Goal: Transaction & Acquisition: Book appointment/travel/reservation

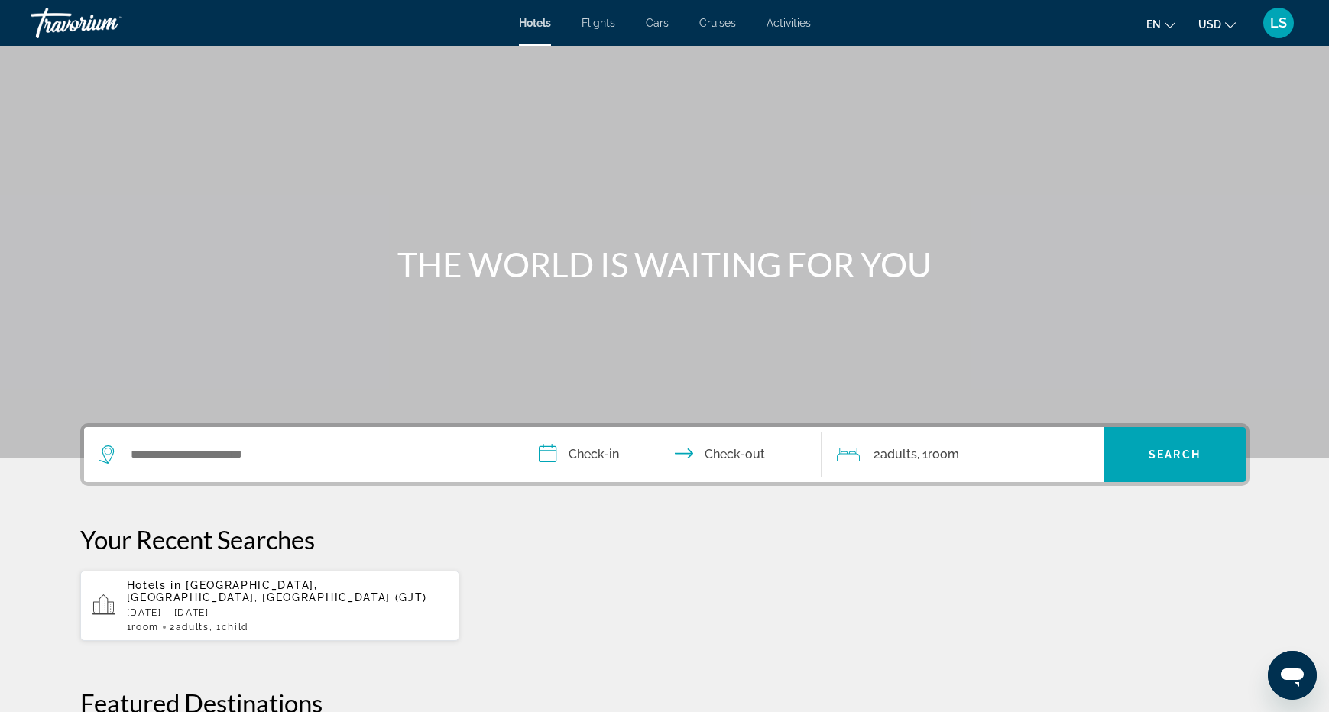
scroll to position [4, 0]
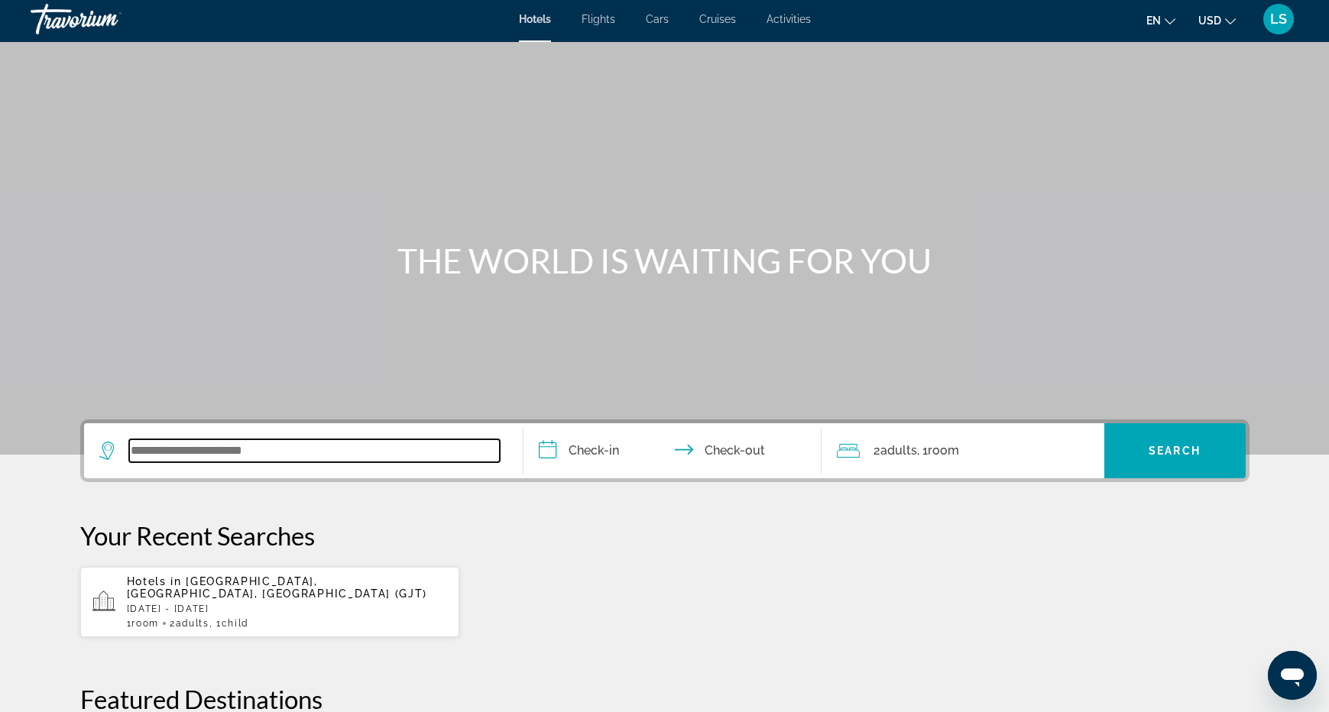
click at [264, 455] on input "Search widget" at bounding box center [314, 450] width 371 height 23
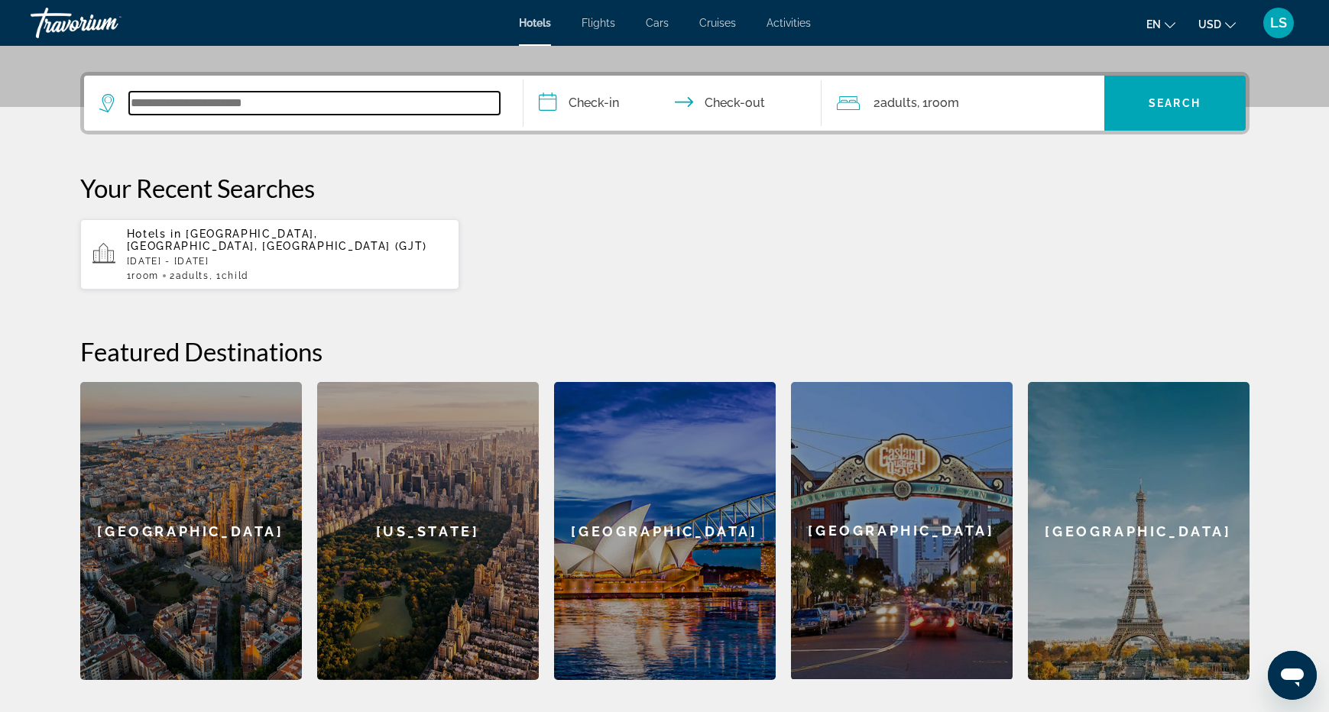
scroll to position [374, 0]
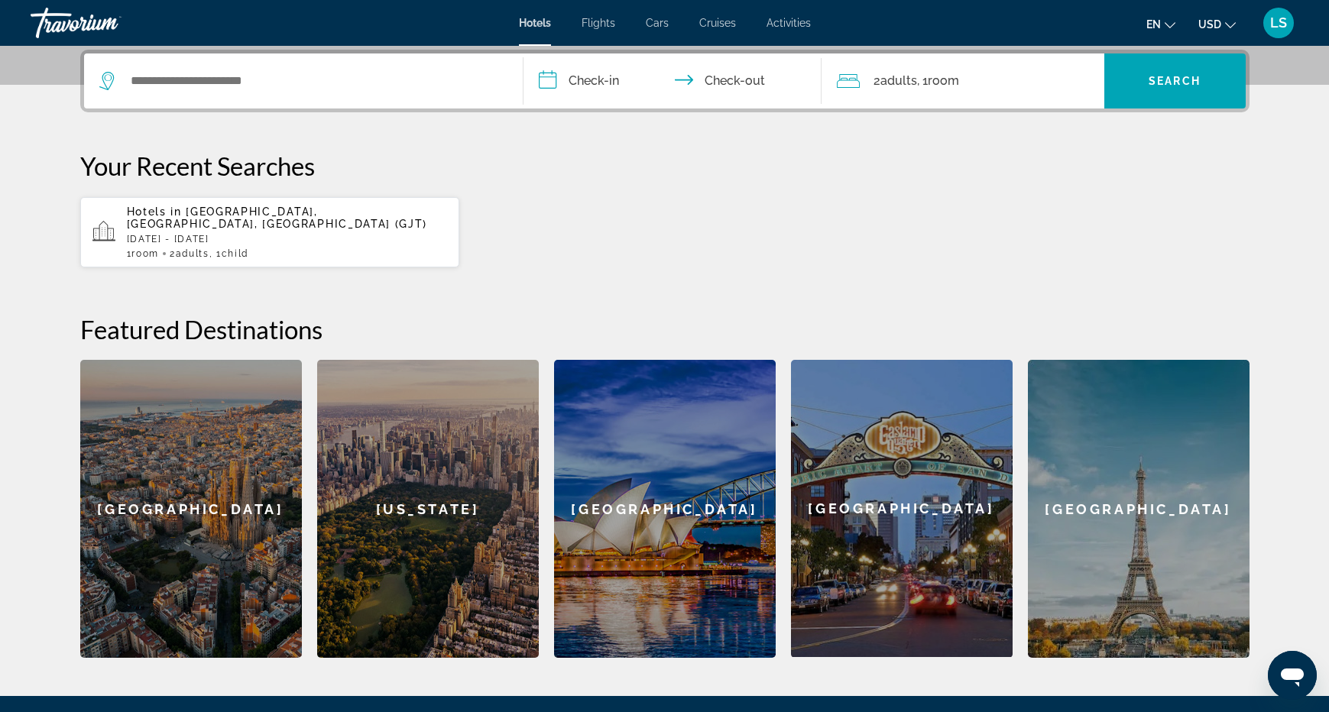
click at [240, 248] on span "Child" at bounding box center [235, 253] width 27 height 11
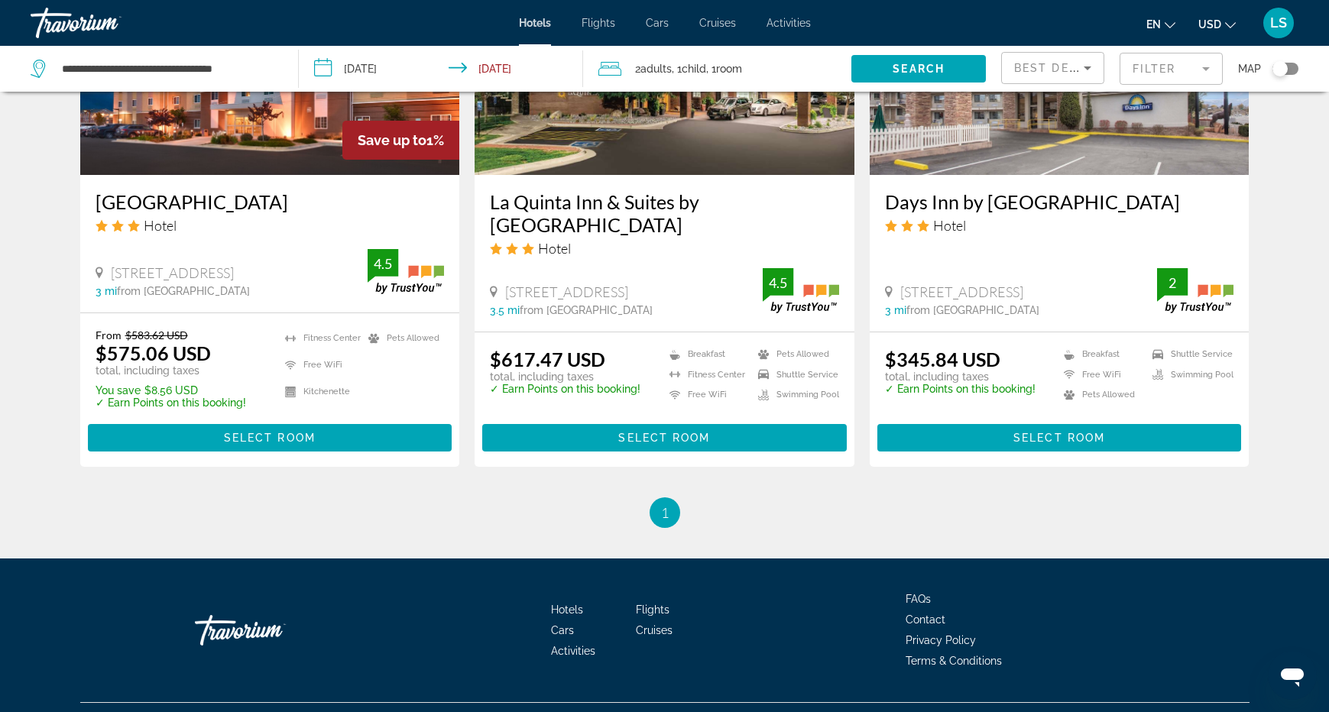
scroll to position [1367, 0]
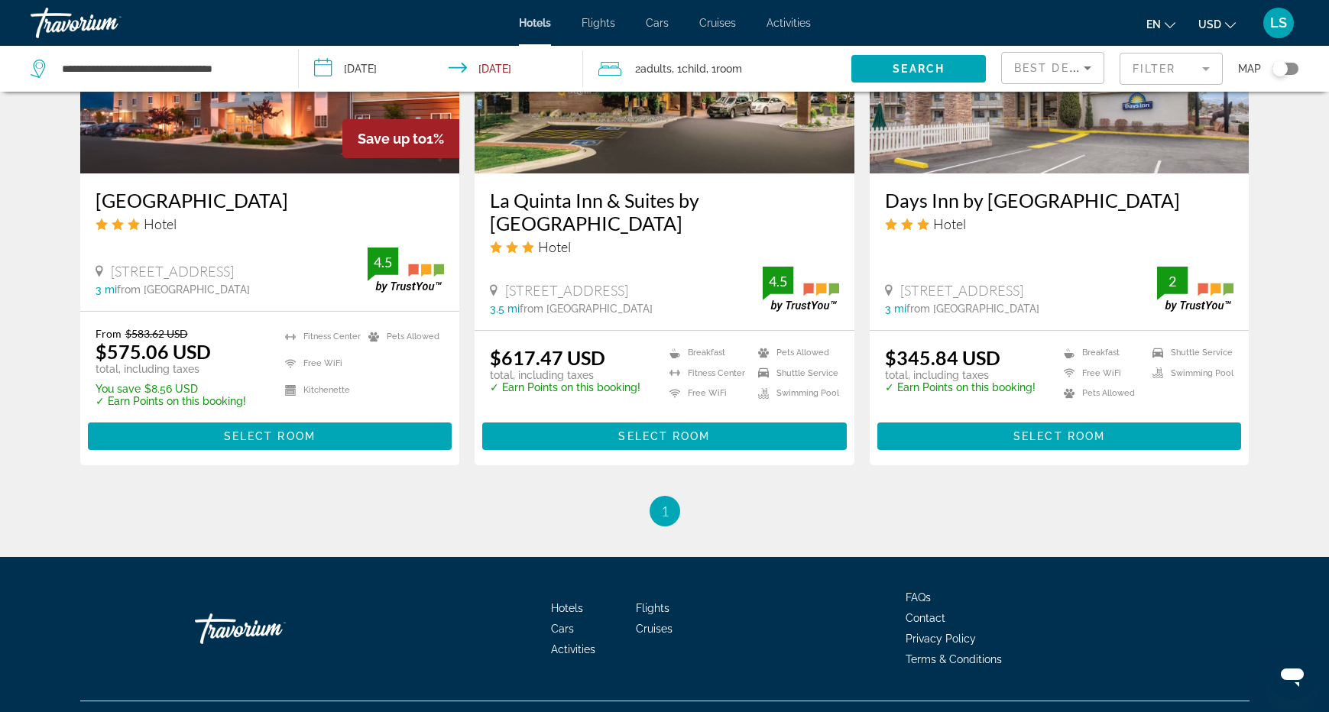
click at [667, 510] on span "1" at bounding box center [665, 511] width 8 height 17
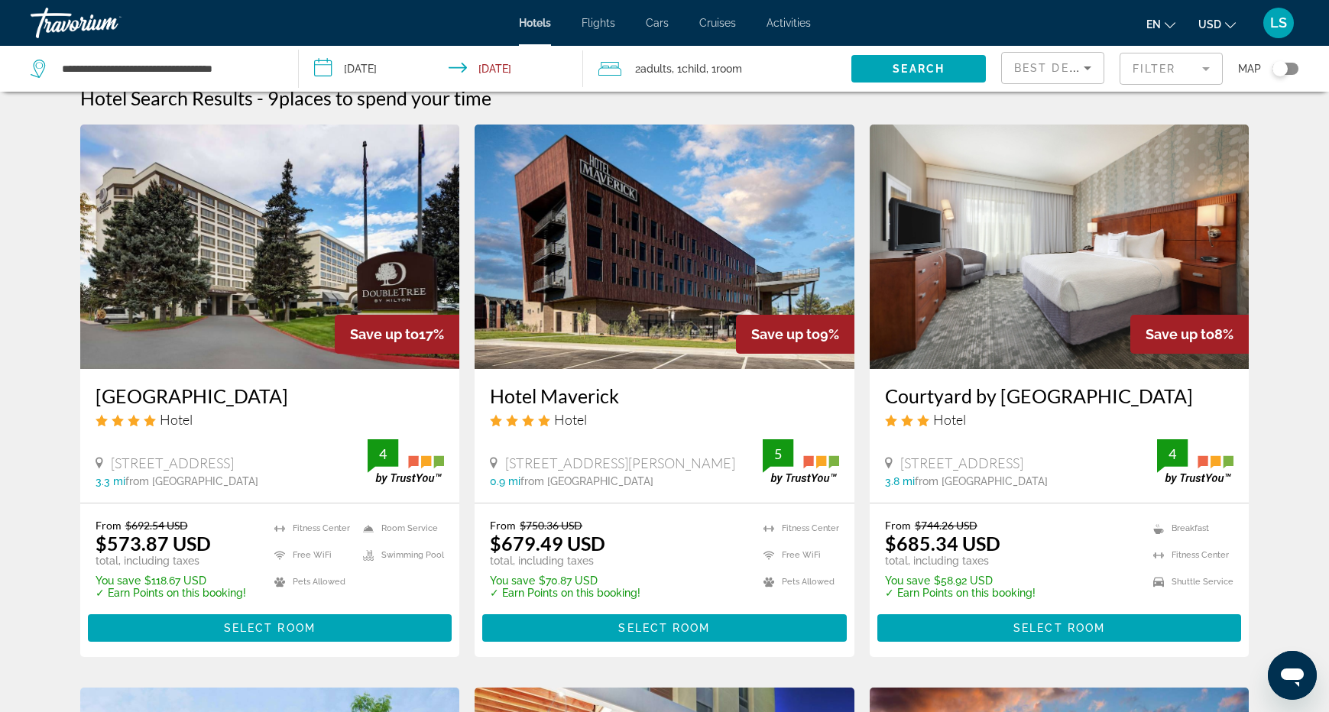
scroll to position [0, 0]
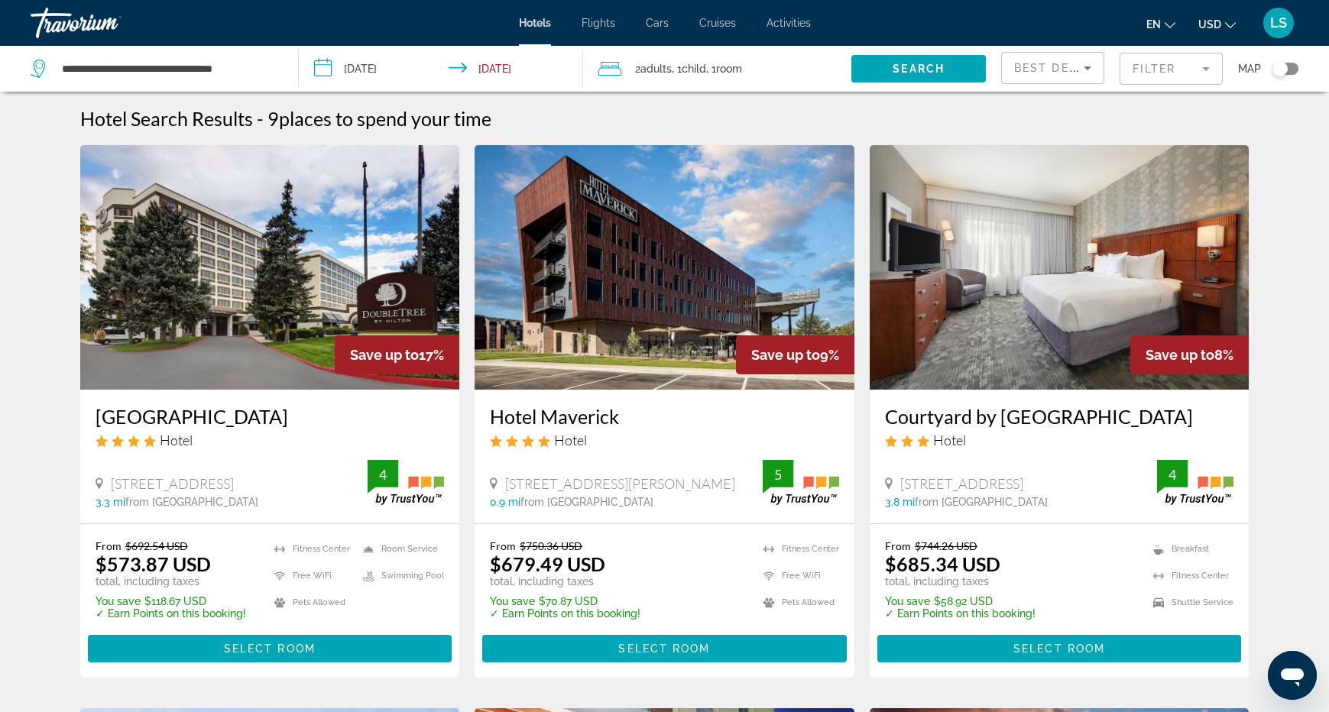
click at [386, 63] on input "**********" at bounding box center [444, 71] width 290 height 50
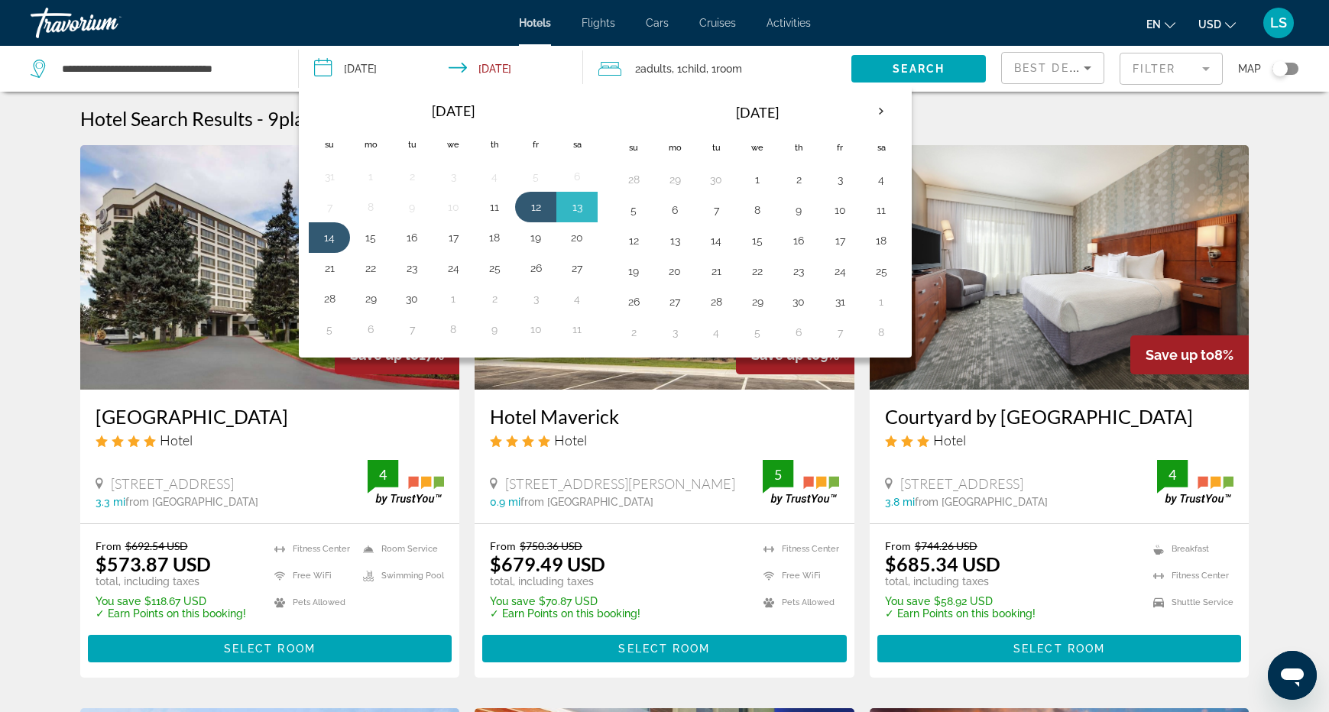
click at [509, 67] on input "**********" at bounding box center [444, 71] width 290 height 50
click at [663, 71] on span "Adults" at bounding box center [655, 69] width 31 height 12
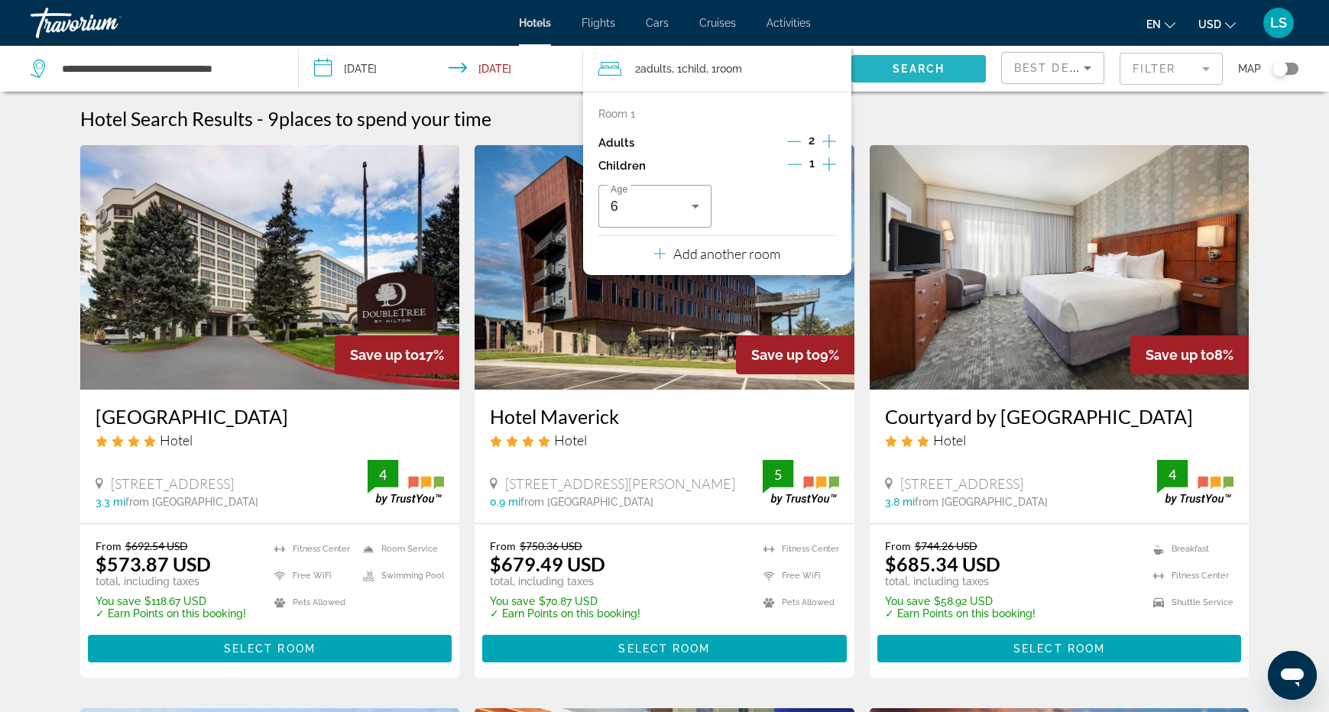
click at [924, 76] on span "Search widget" at bounding box center [918, 68] width 135 height 37
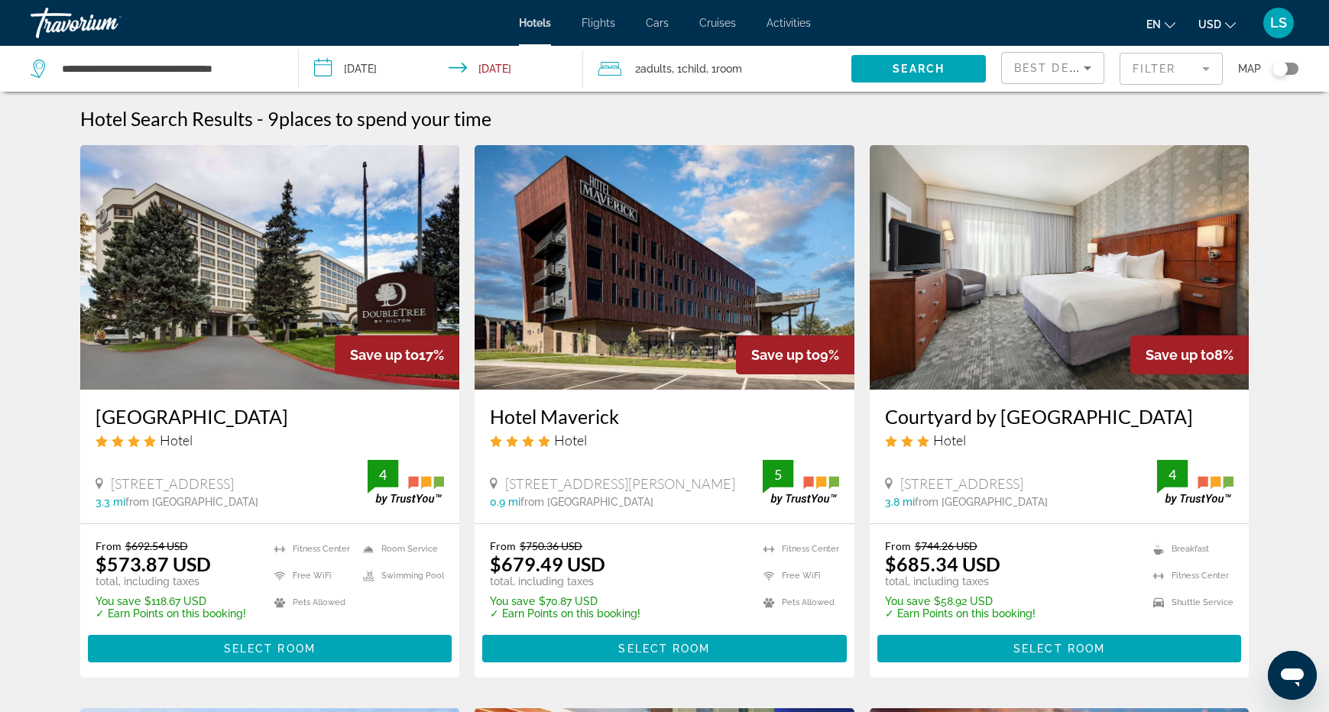
scroll to position [1, 0]
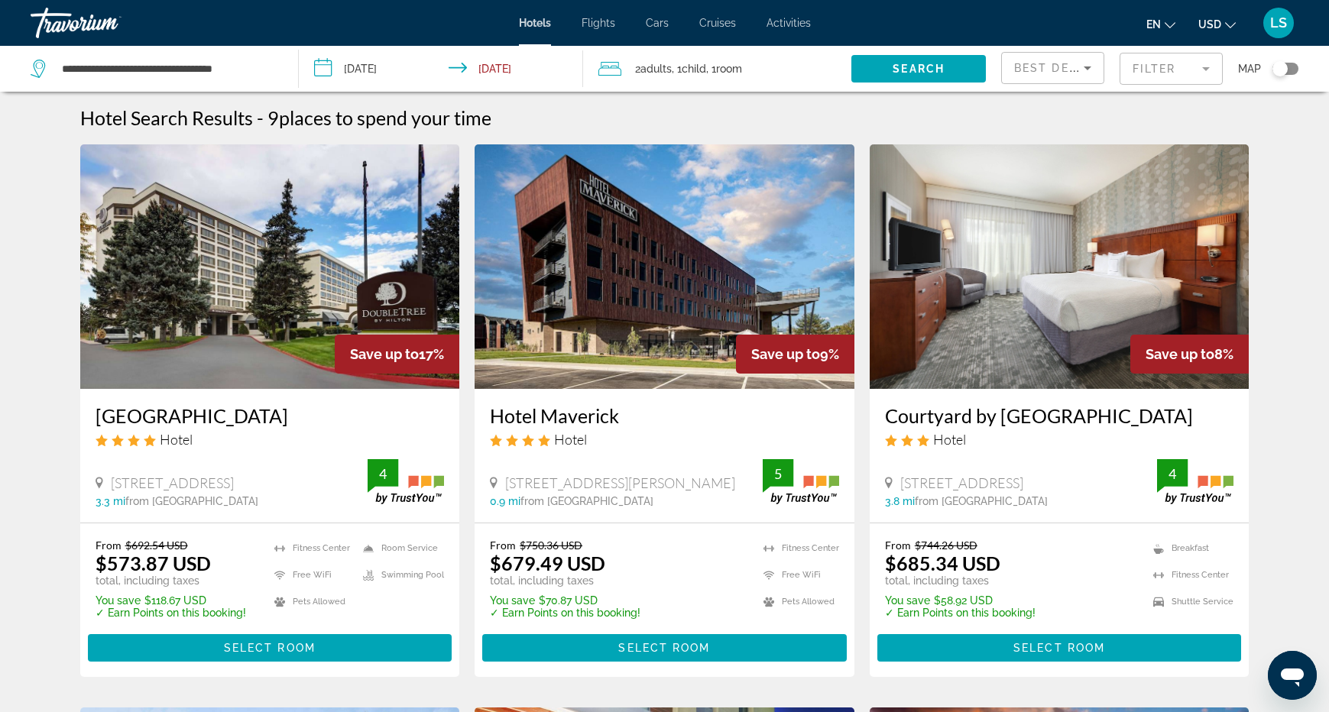
click at [1025, 77] on div "Best Deals" at bounding box center [1052, 74] width 77 height 43
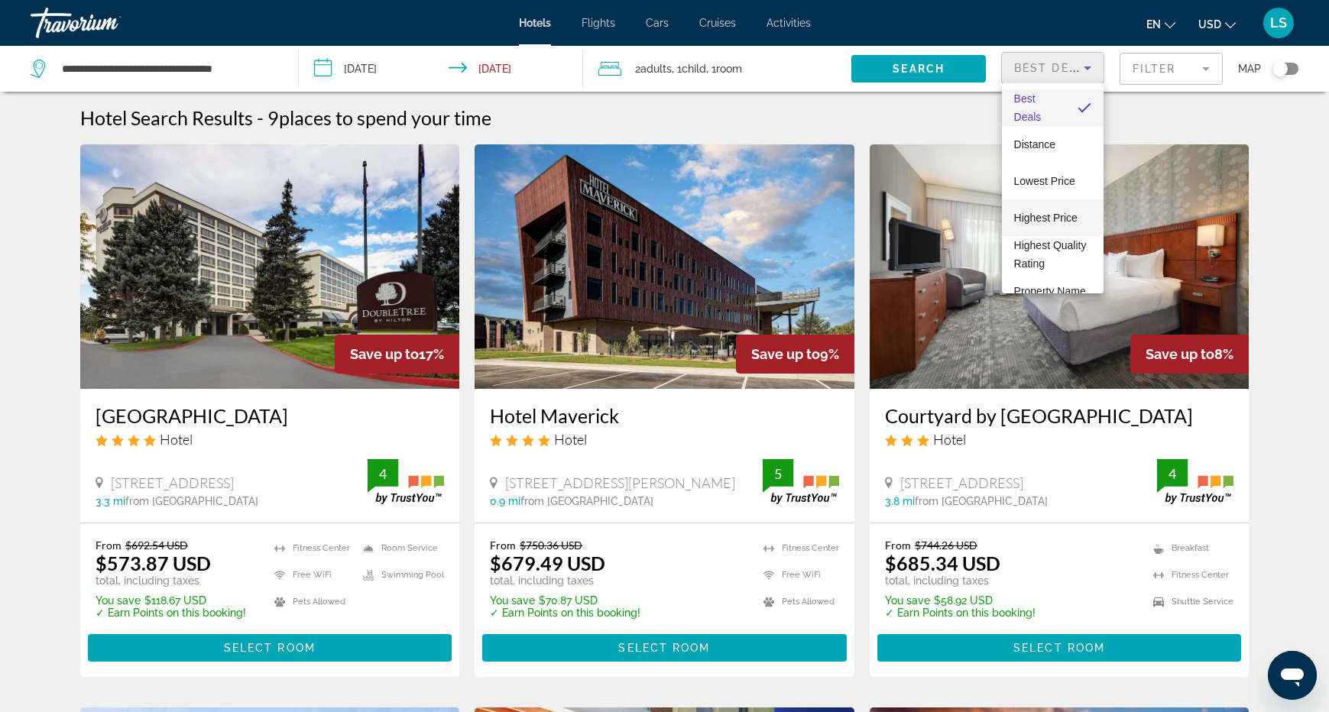
click at [1037, 209] on span "Highest Price" at bounding box center [1045, 218] width 63 height 18
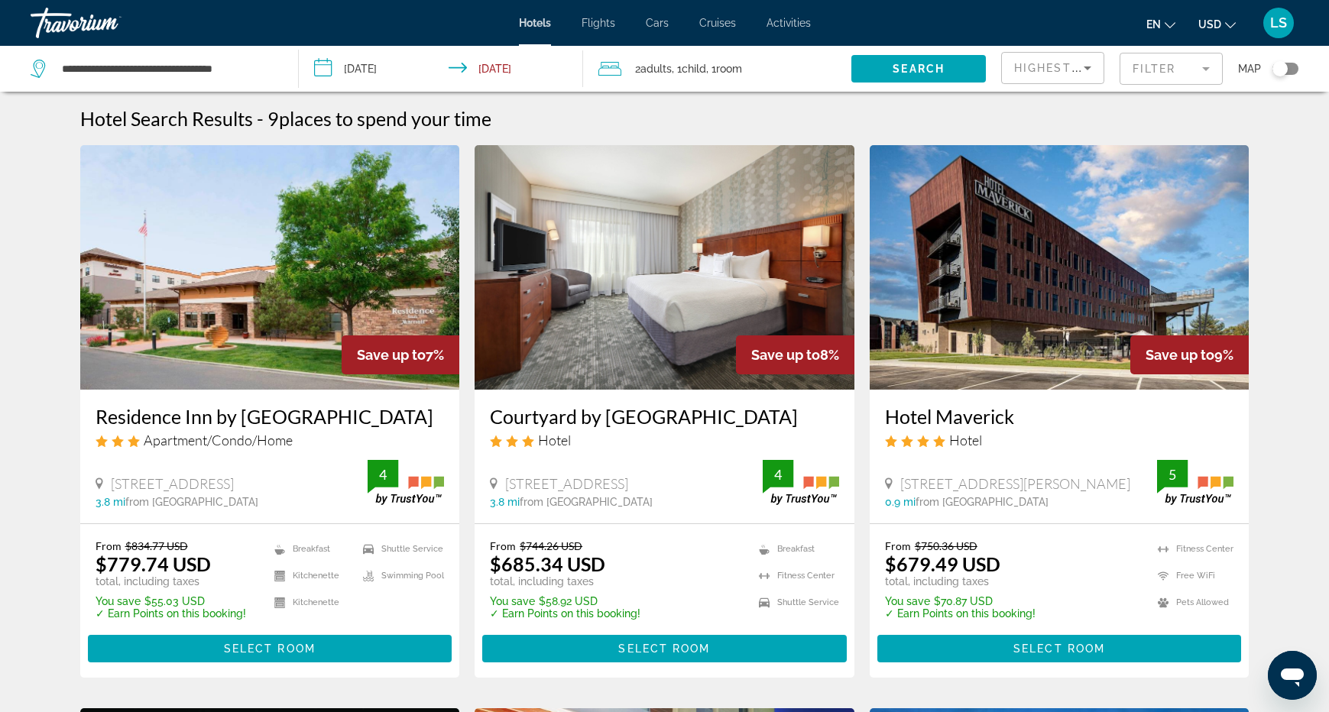
click at [1148, 70] on mat-form-field "Filter" at bounding box center [1171, 69] width 103 height 32
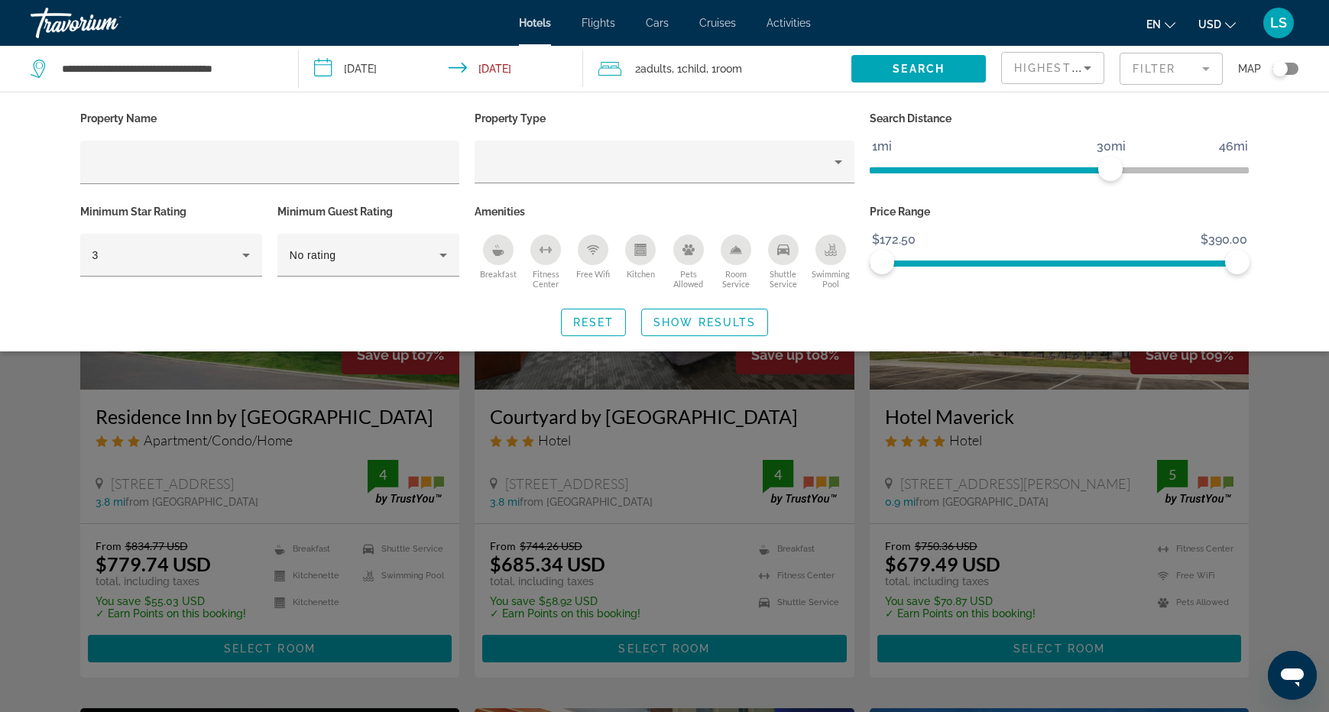
drag, startPoint x: 552, startPoint y: 252, endPoint x: 487, endPoint y: 254, distance: 65.0
click at [487, 254] on ul "Breakfast Fitness Center Free Wifi Kitchen Pets Allowed Room Service Shuttle Se…" at bounding box center [665, 262] width 380 height 56
click at [494, 251] on icon "Breakfast" at bounding box center [498, 253] width 11 height 6
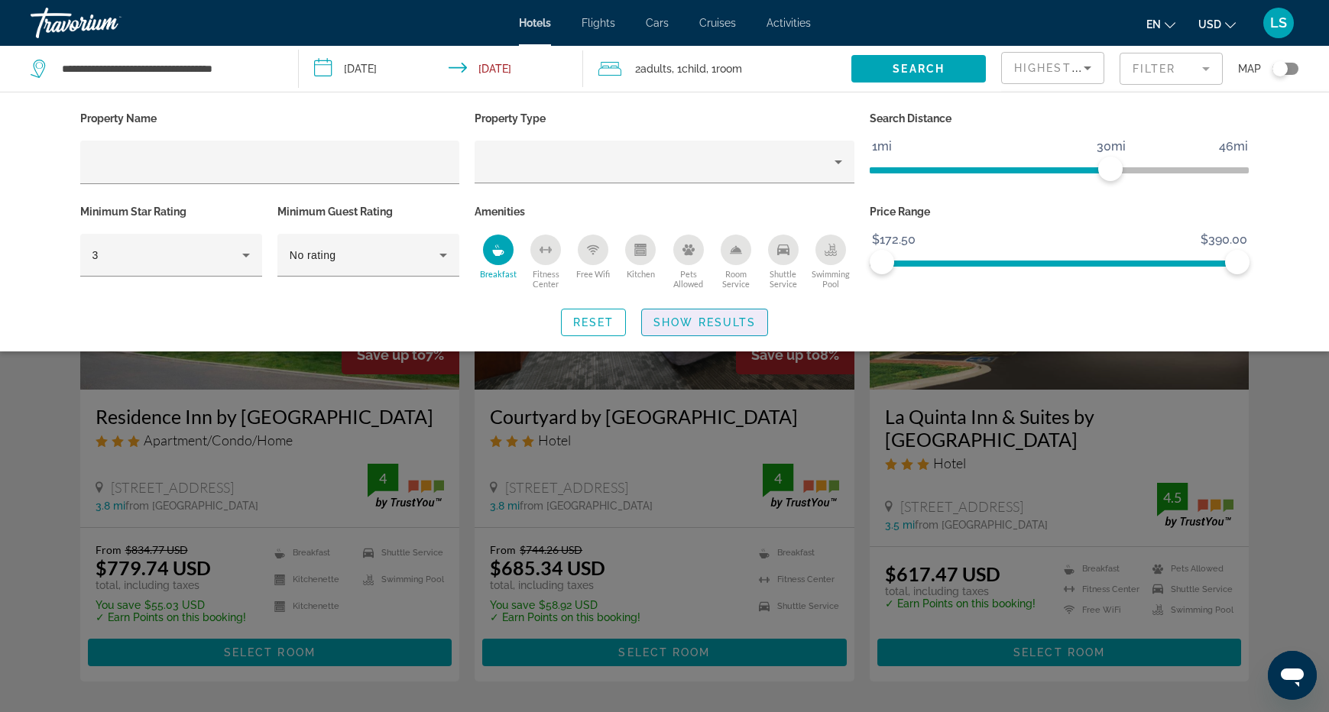
click at [682, 316] on span "Show Results" at bounding box center [704, 322] width 102 height 12
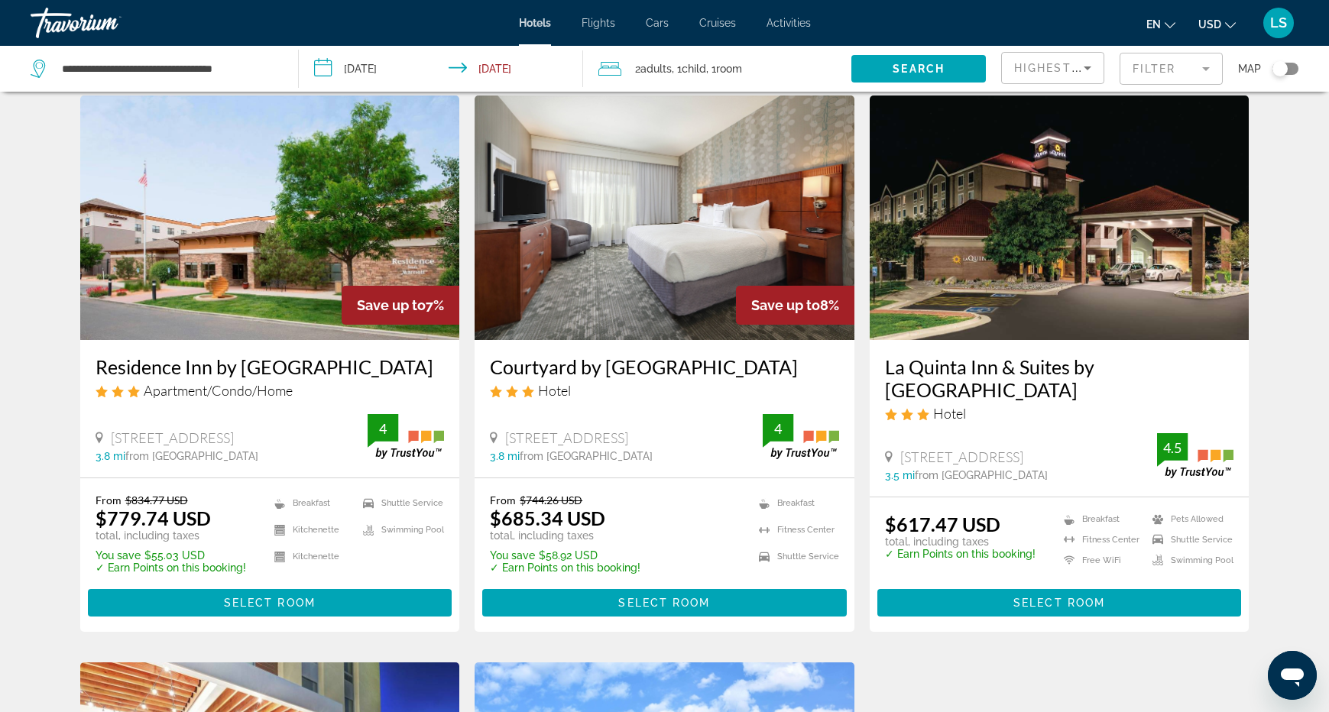
scroll to position [44, 0]
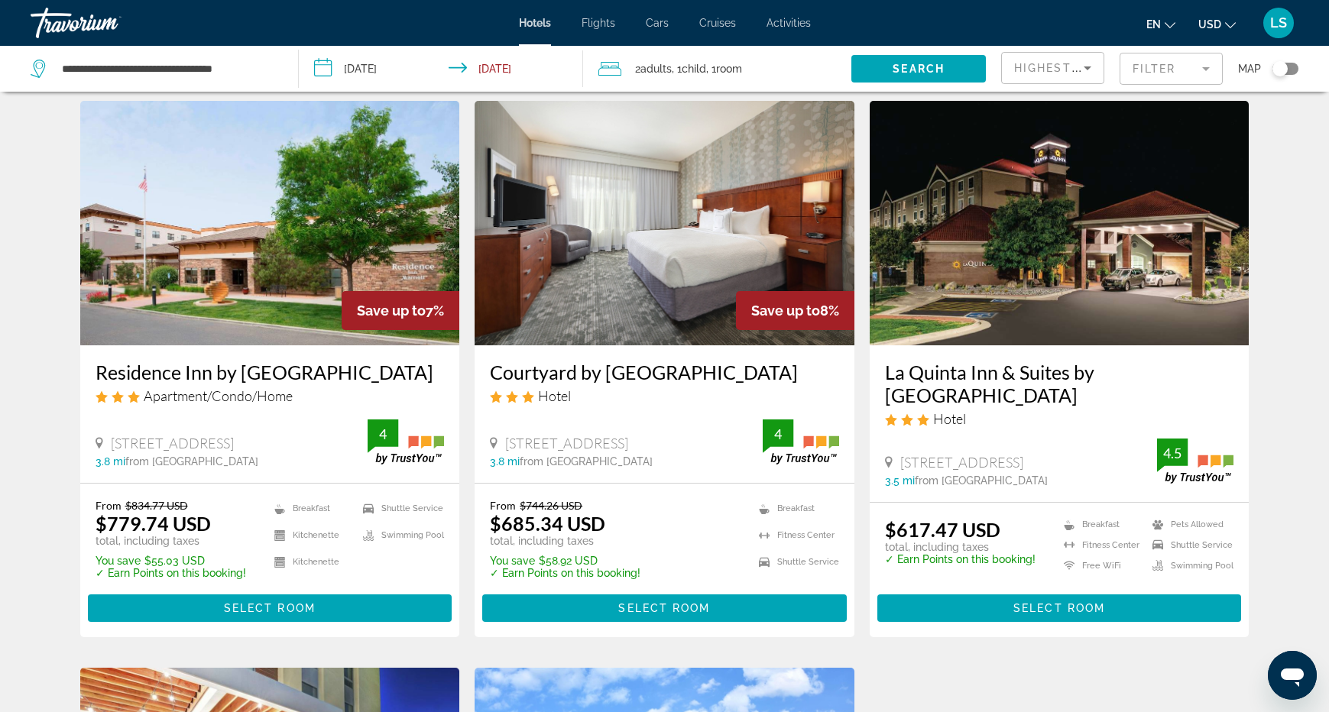
click at [287, 324] on img "Main content" at bounding box center [270, 223] width 380 height 245
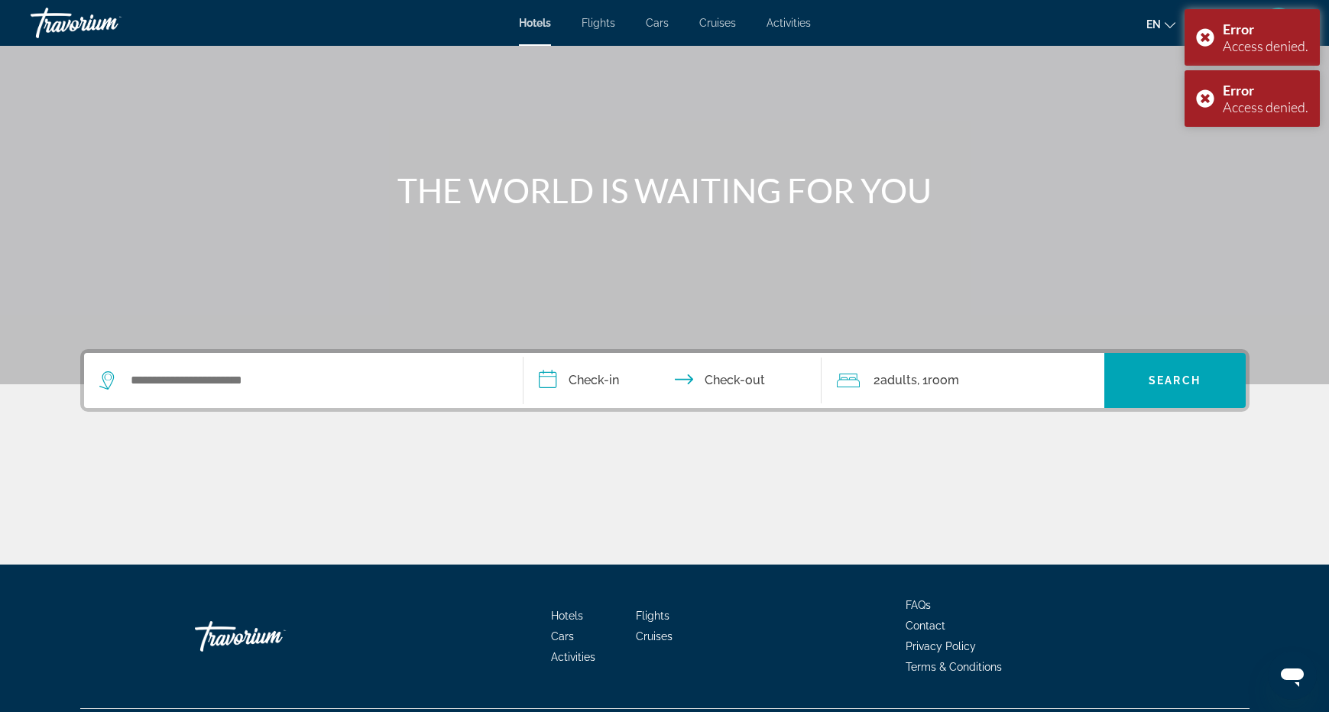
scroll to position [114, 0]
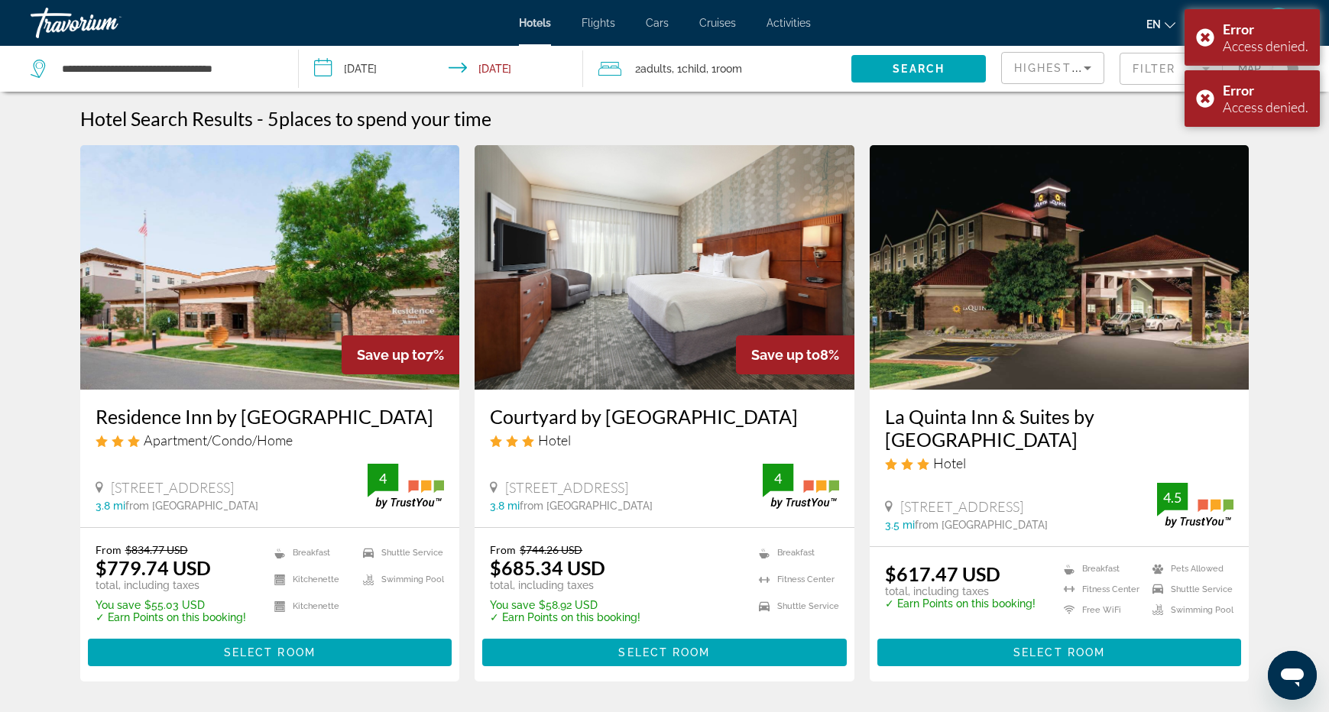
click at [316, 411] on h3 "Residence Inn by [GEOGRAPHIC_DATA]" at bounding box center [270, 416] width 349 height 23
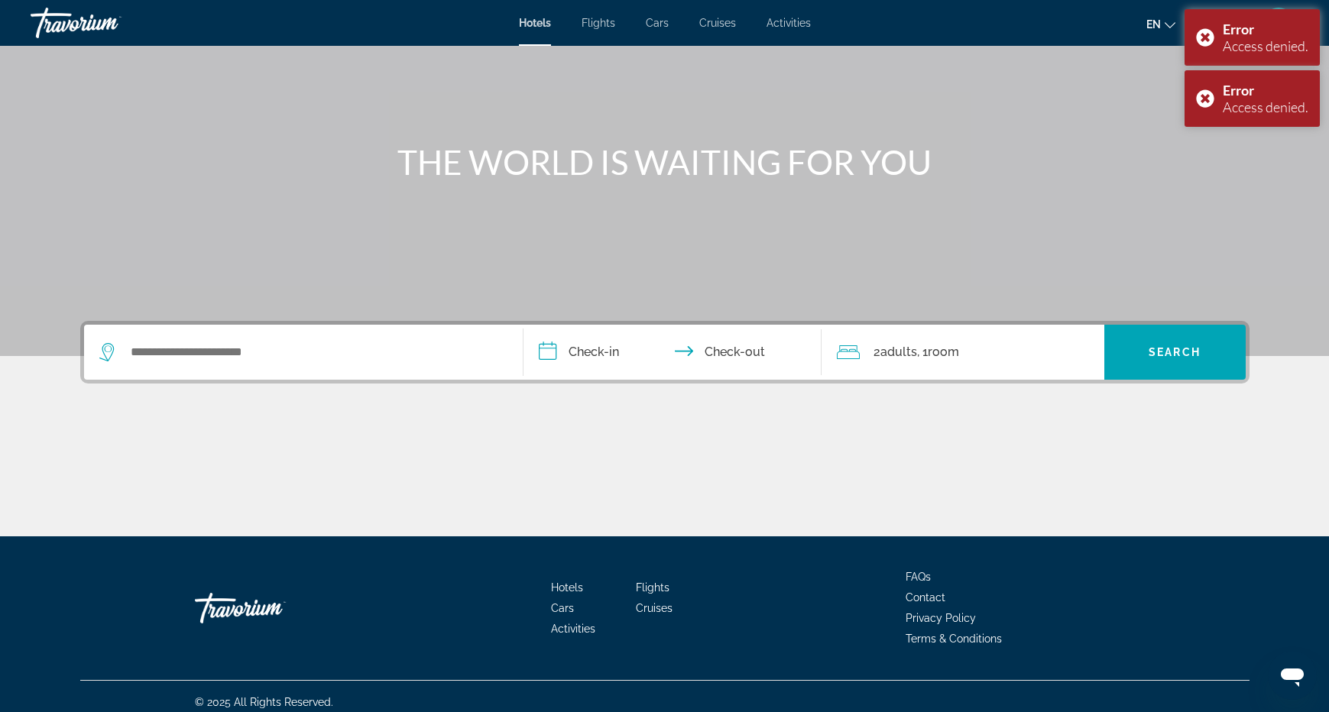
scroll to position [114, 0]
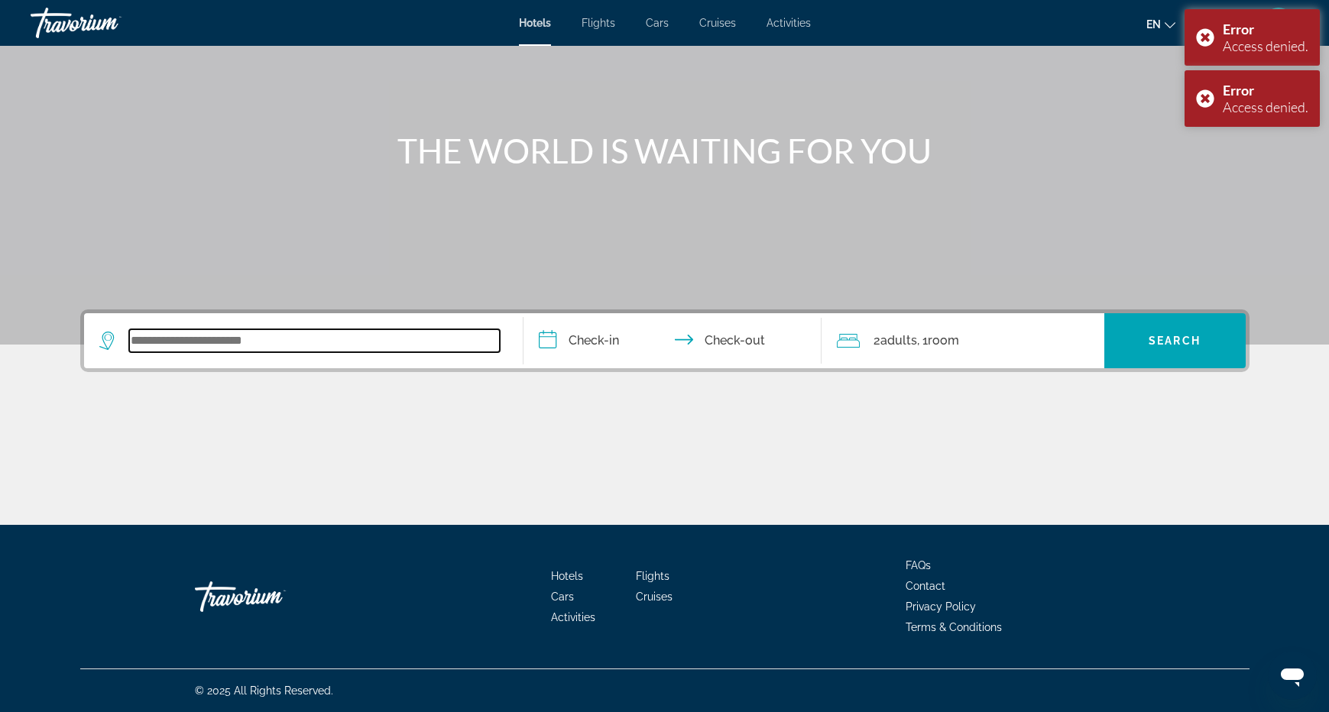
click at [392, 329] on input "Search widget" at bounding box center [314, 340] width 371 height 23
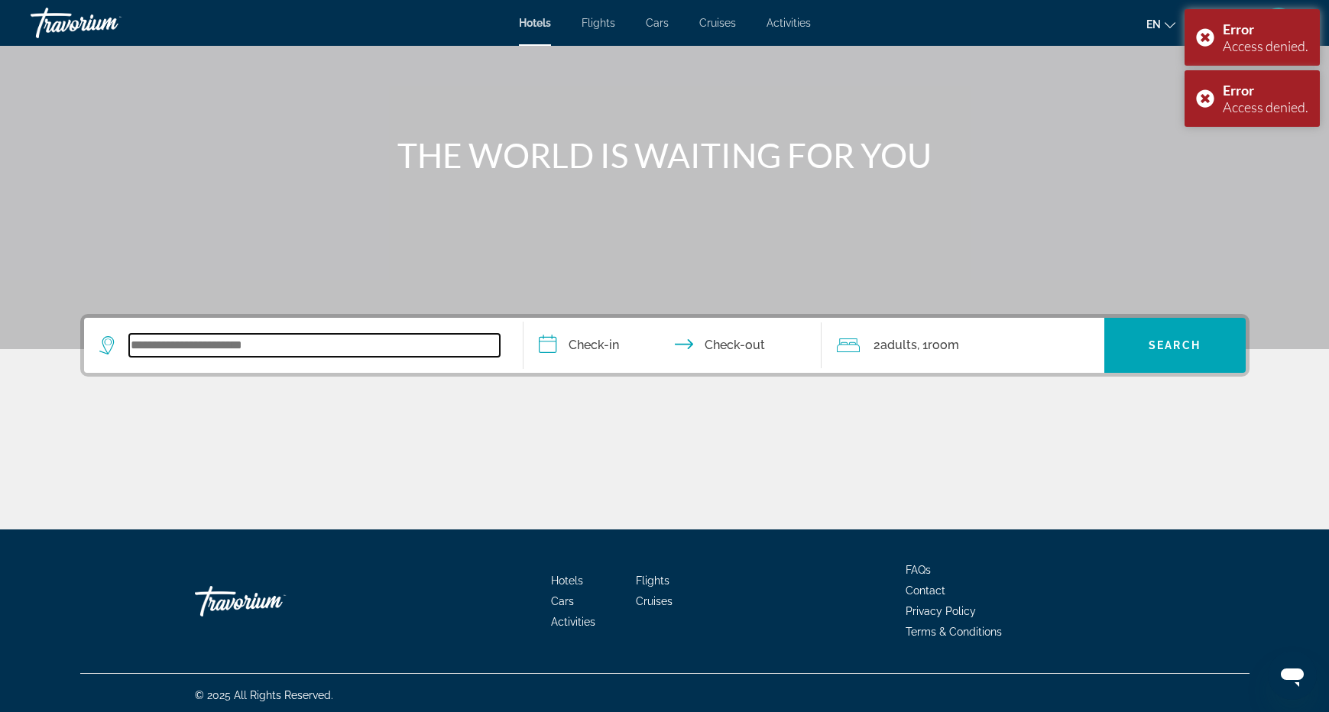
scroll to position [92, 0]
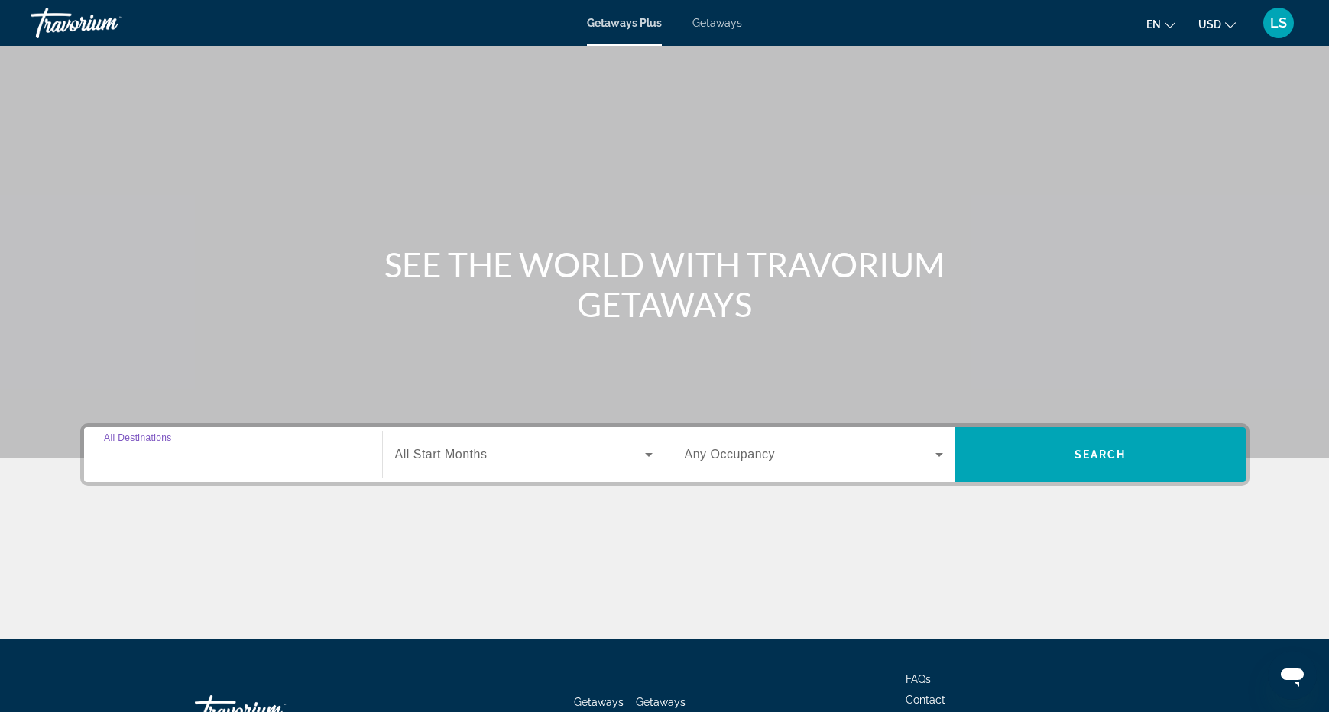
click at [196, 453] on input "Destination All Destinations" at bounding box center [233, 455] width 258 height 18
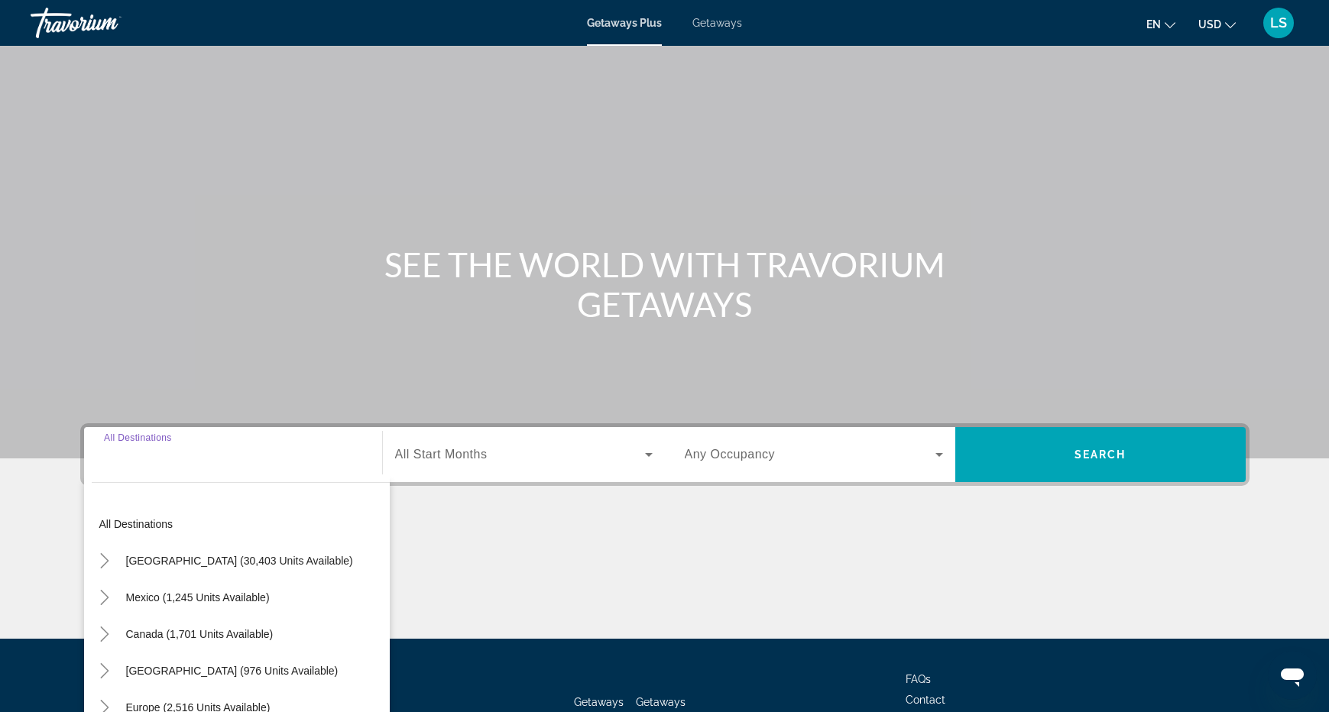
scroll to position [114, 0]
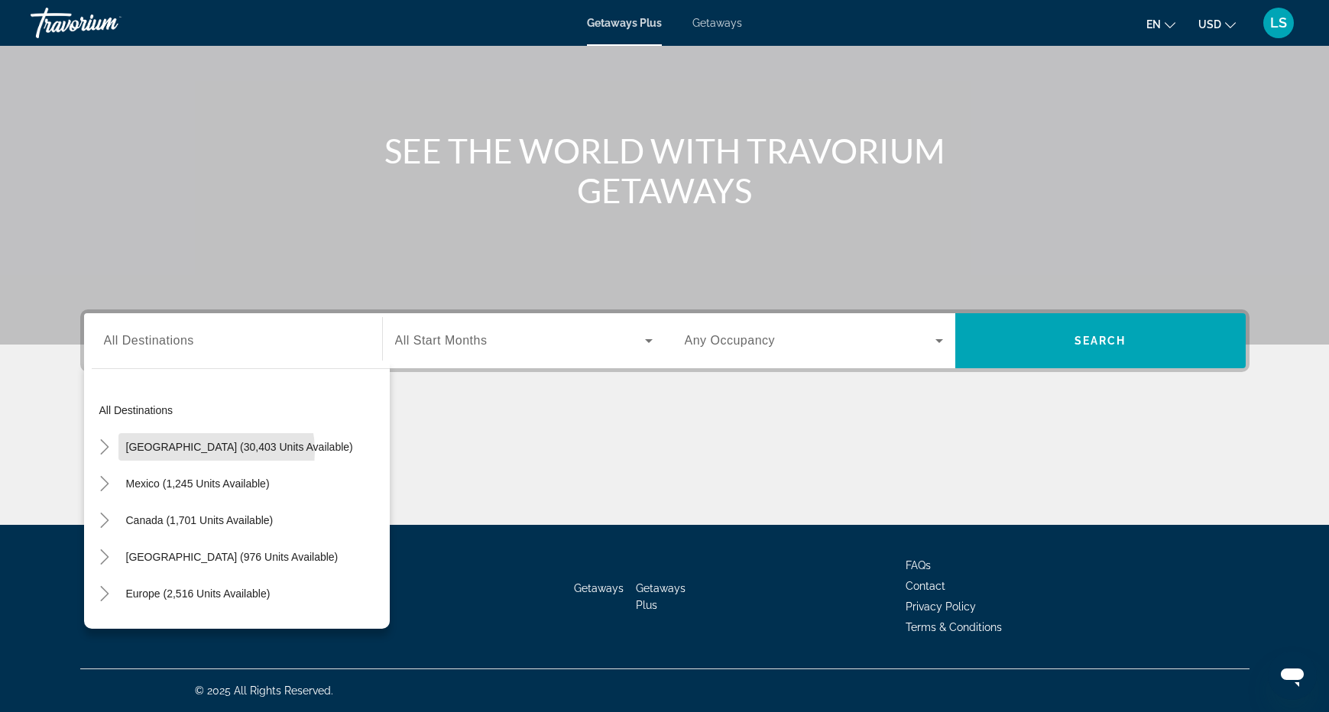
click at [196, 452] on span "United States (30,403 units available)" at bounding box center [239, 447] width 227 height 12
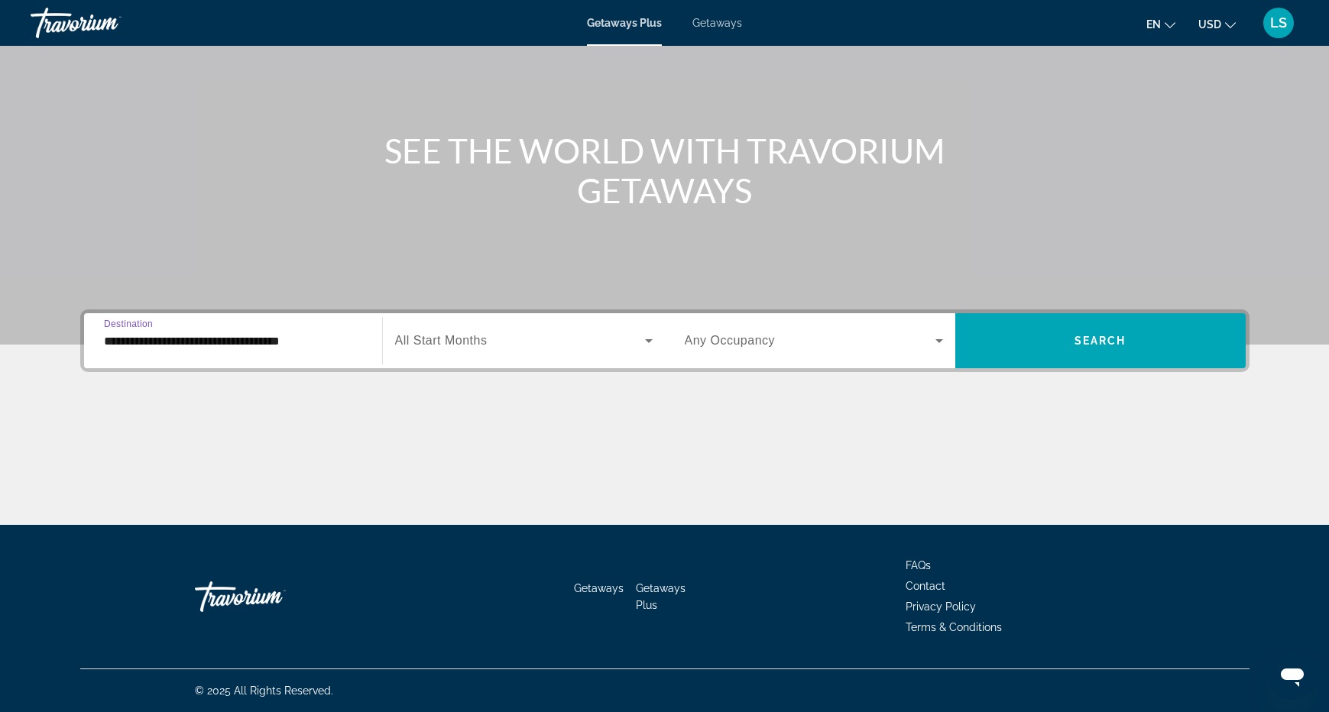
click at [164, 347] on input "**********" at bounding box center [233, 341] width 258 height 18
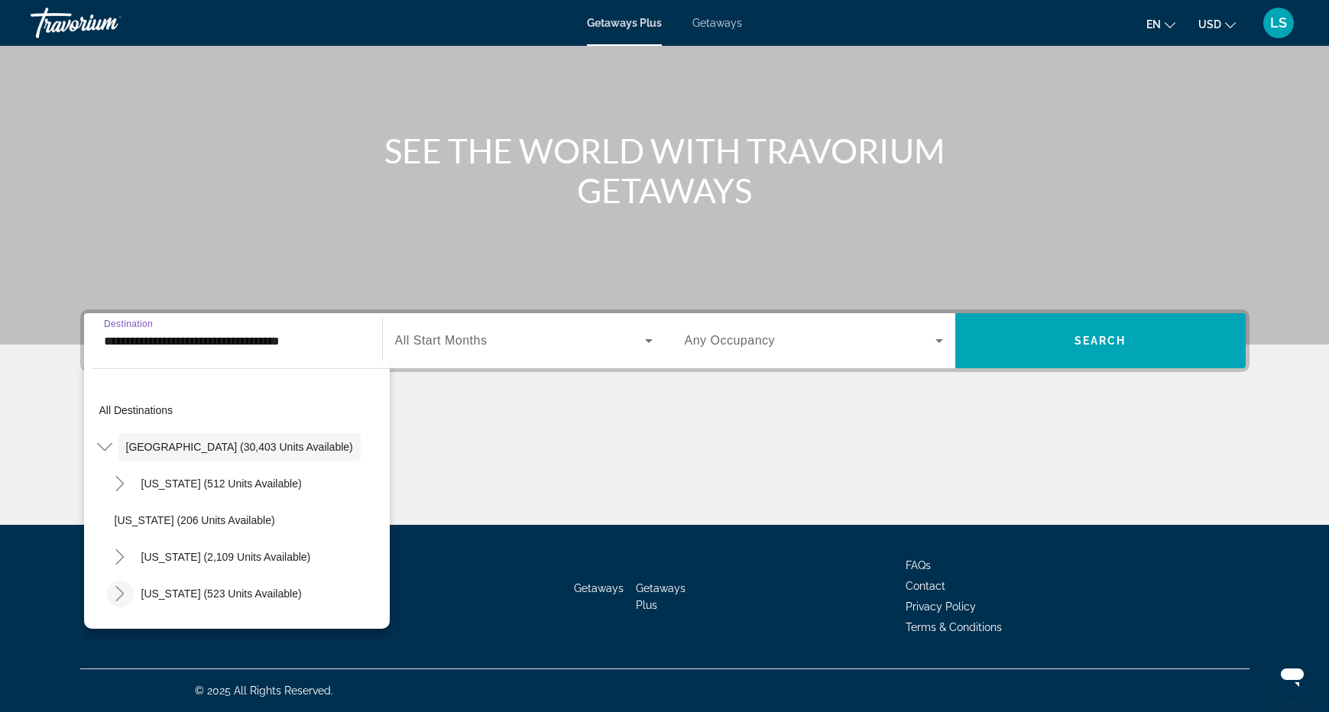
click at [122, 587] on icon "Toggle Colorado (523 units available)" at bounding box center [119, 593] width 15 height 15
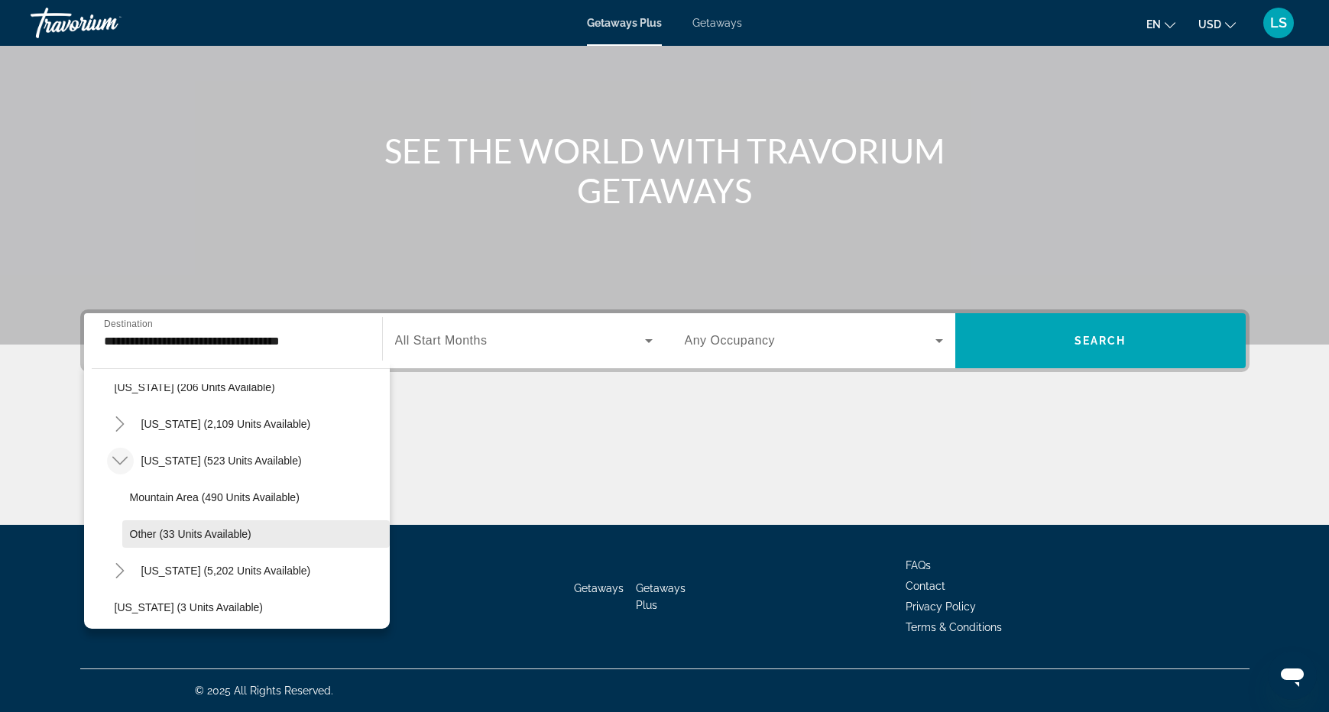
scroll to position [137, 0]
click at [167, 462] on span "Colorado (523 units available)" at bounding box center [221, 457] width 160 height 12
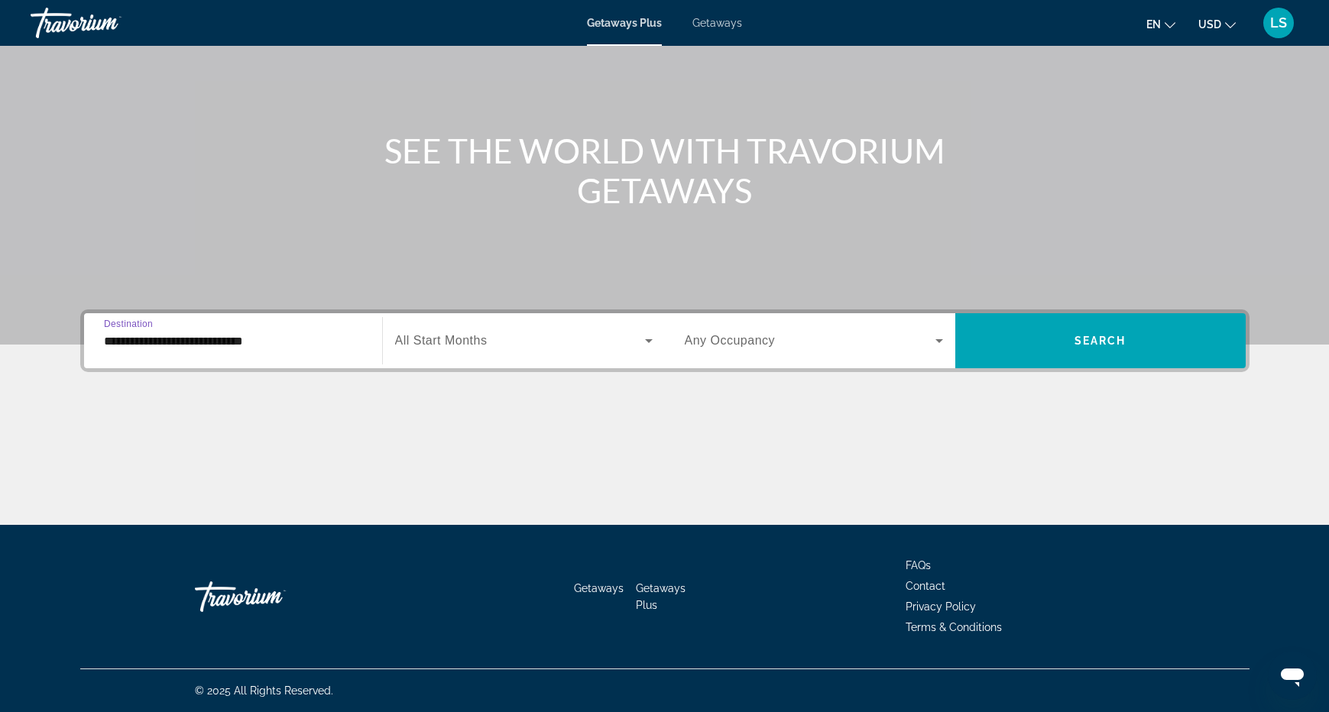
click at [209, 341] on input "**********" at bounding box center [233, 341] width 258 height 18
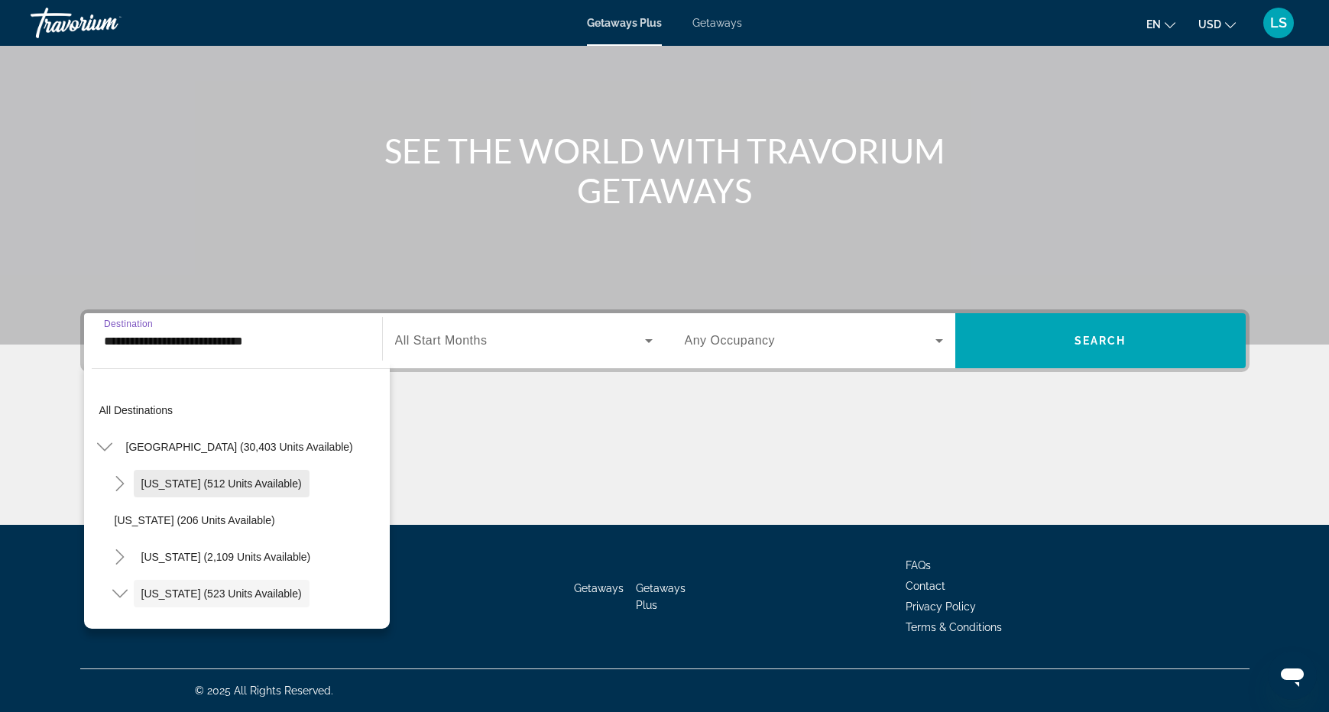
scroll to position [91, 0]
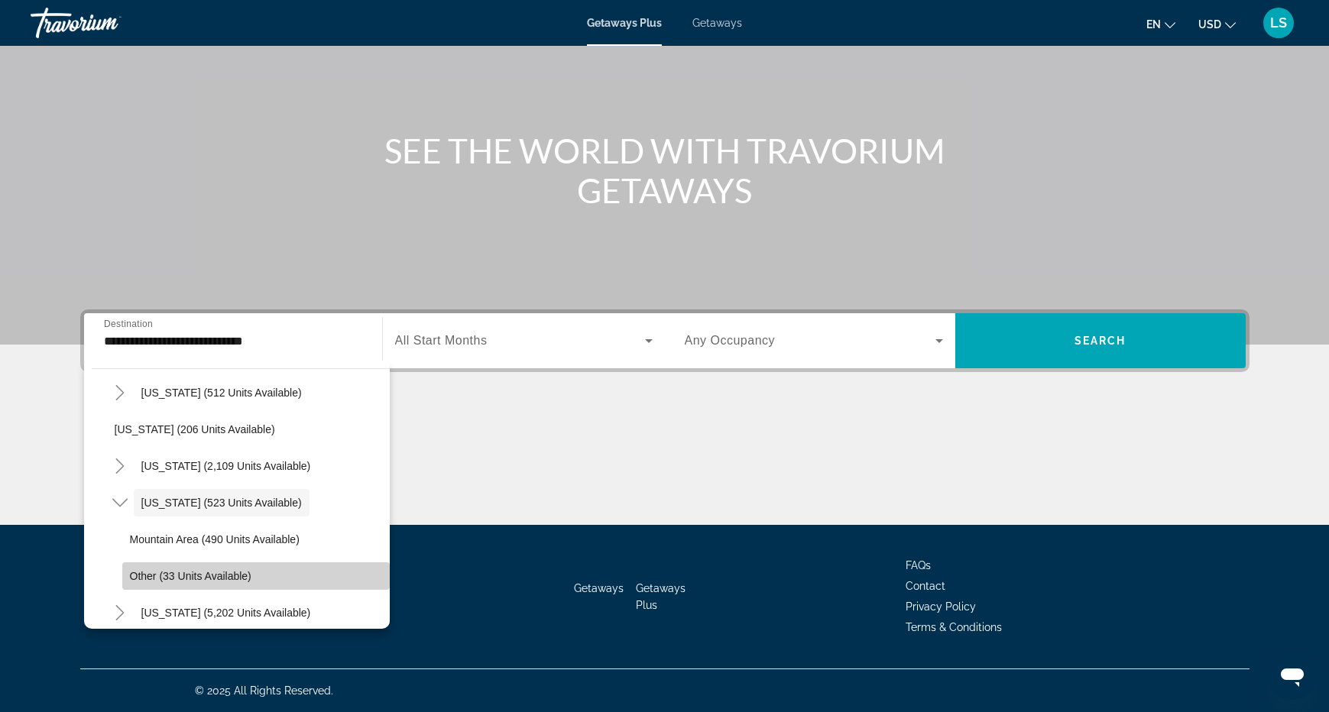
click at [190, 572] on span "Other (33 units available)" at bounding box center [191, 576] width 122 height 12
type input "**********"
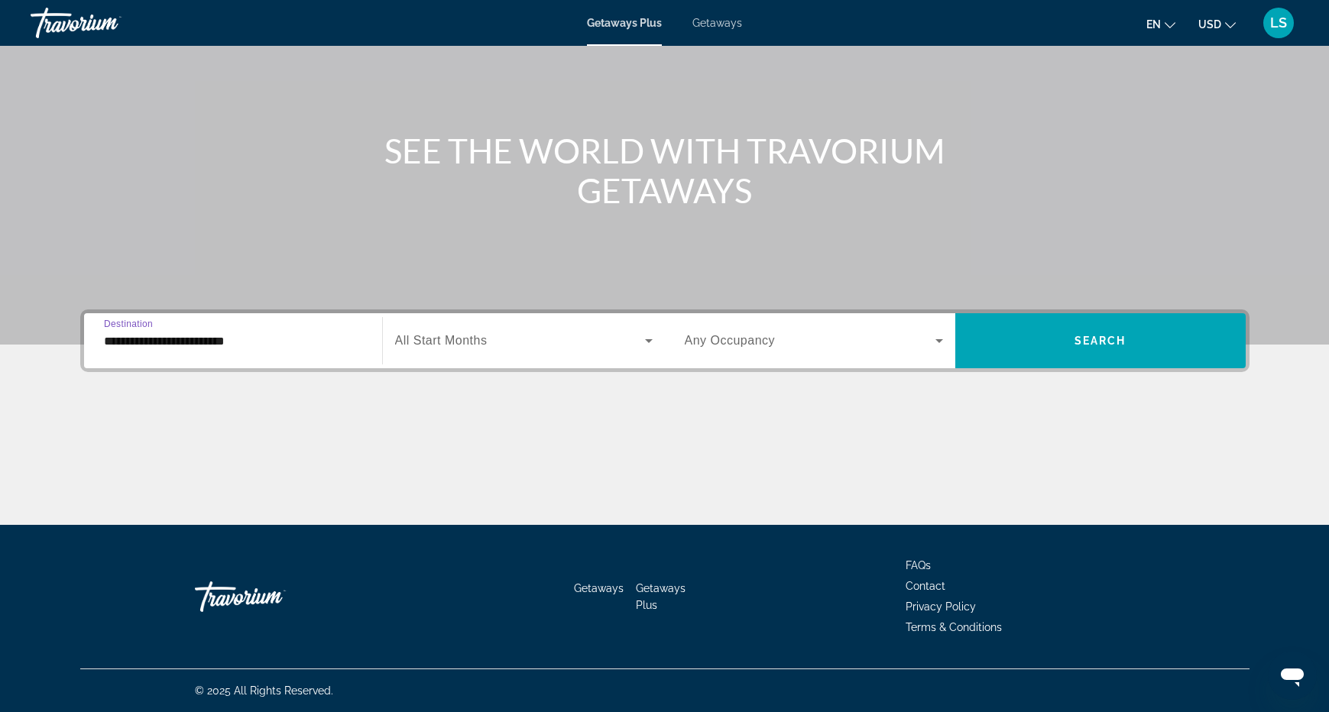
click at [480, 344] on span "All Start Months" at bounding box center [441, 340] width 92 height 13
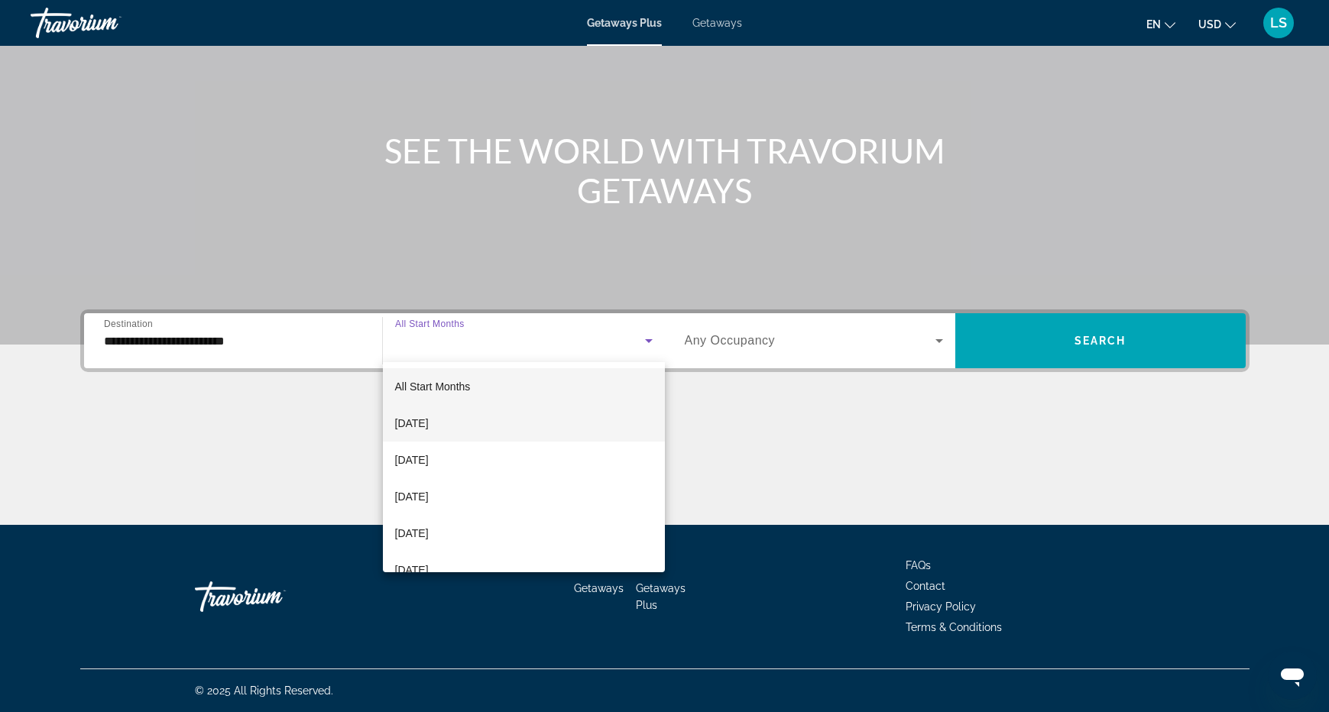
click at [429, 428] on span "September 2025" at bounding box center [412, 423] width 34 height 18
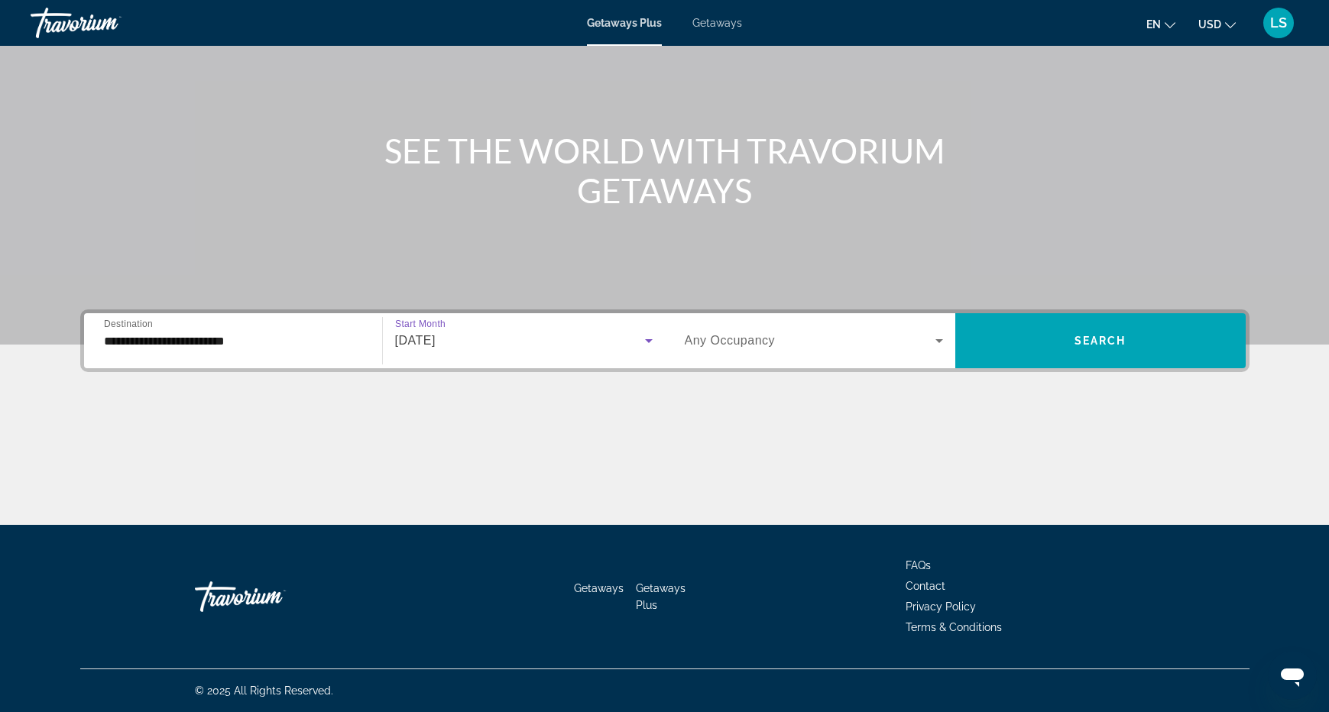
click at [915, 346] on span "Search widget" at bounding box center [810, 341] width 251 height 18
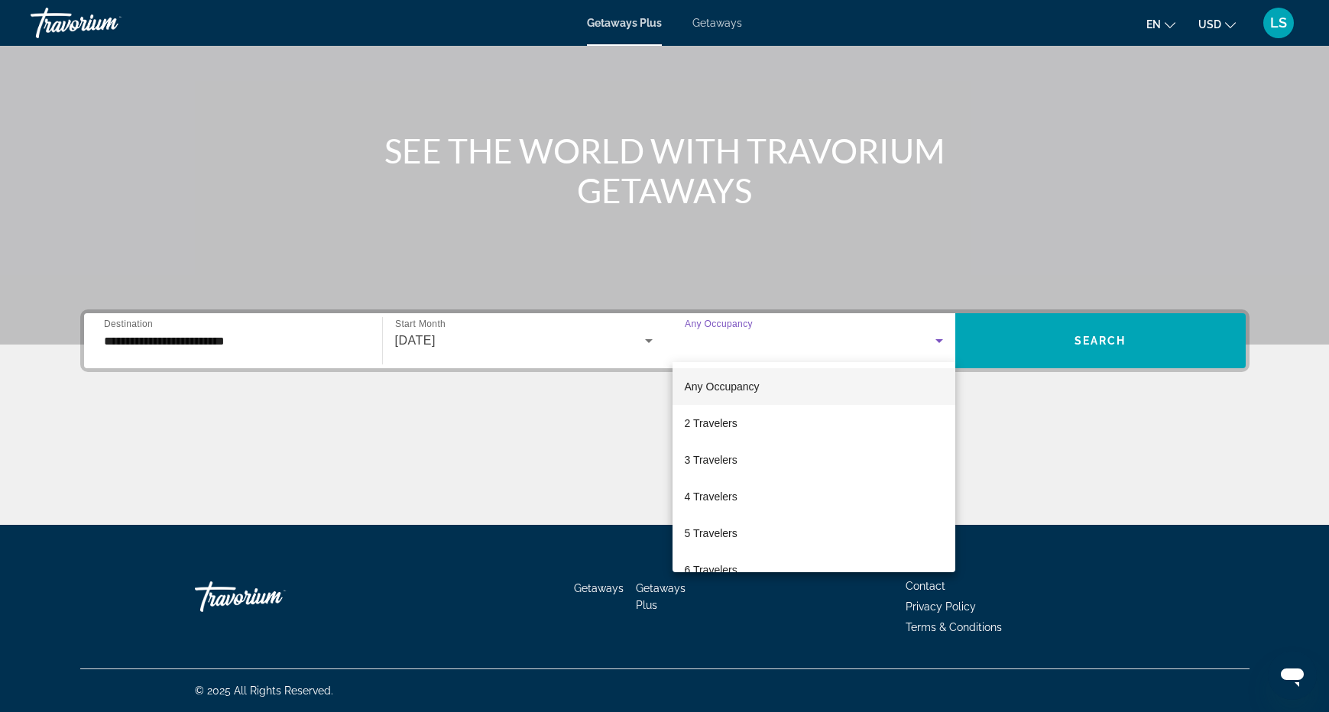
click at [1059, 340] on div at bounding box center [664, 356] width 1329 height 712
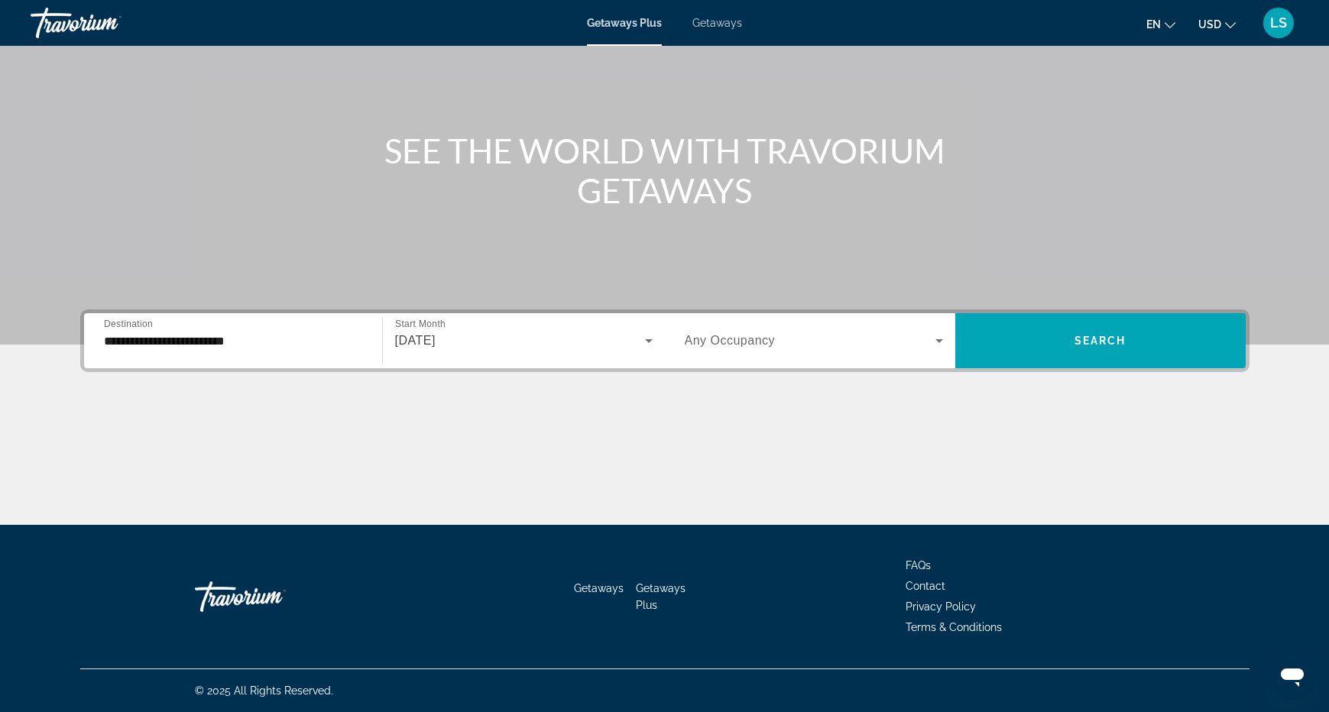
scroll to position [92, 0]
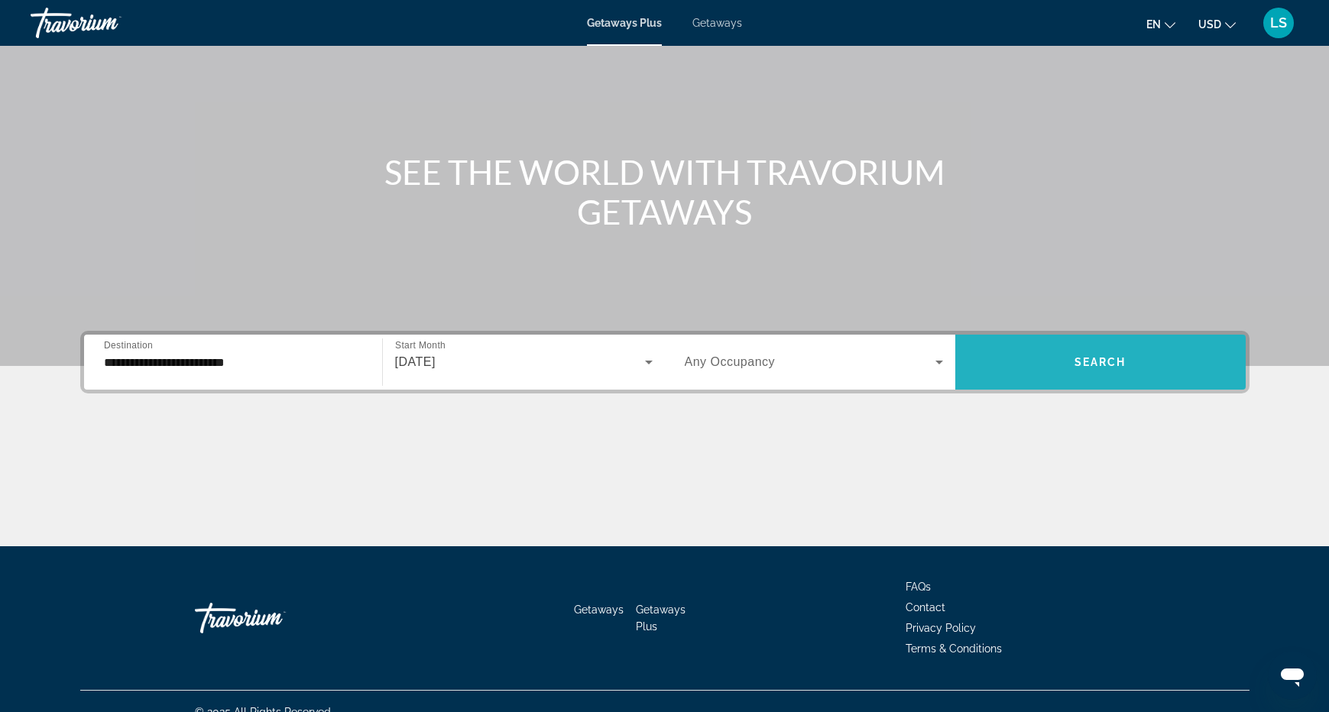
click at [1088, 354] on span "Search widget" at bounding box center [1100, 362] width 290 height 37
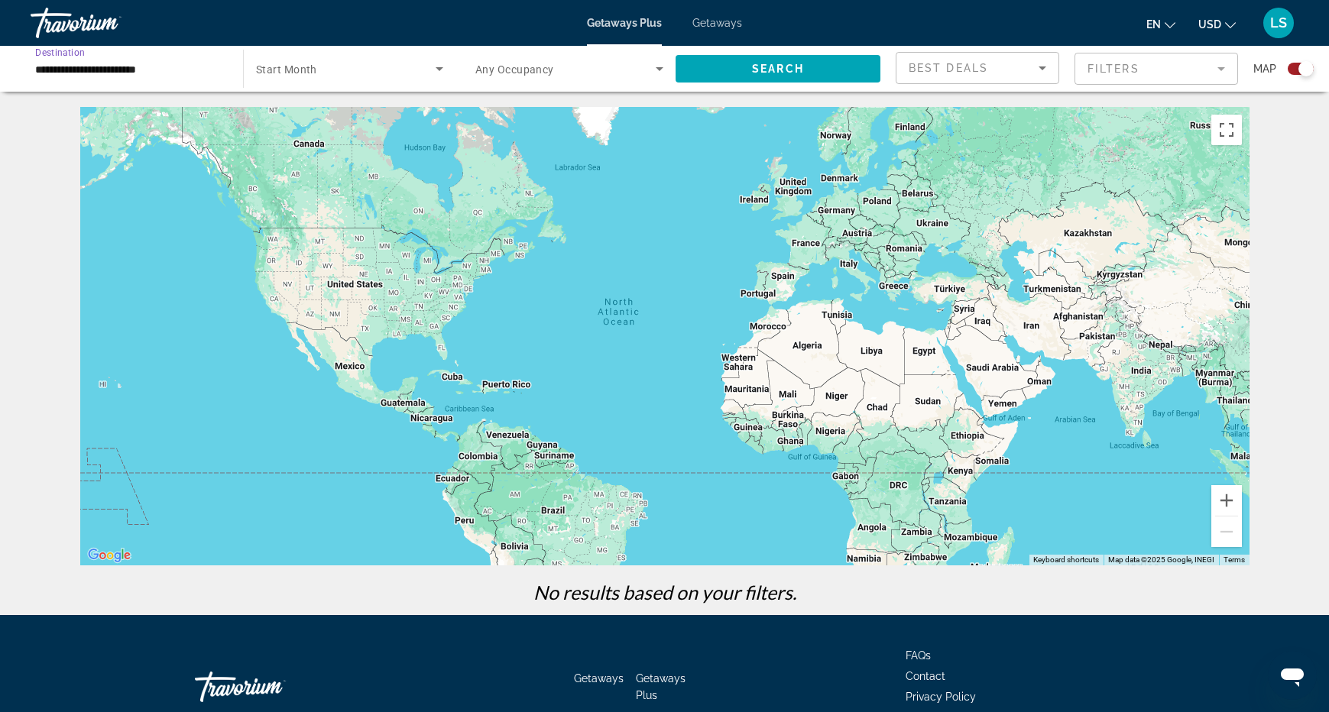
drag, startPoint x: 141, startPoint y: 71, endPoint x: 177, endPoint y: 73, distance: 35.2
click at [141, 71] on input "**********" at bounding box center [129, 69] width 188 height 18
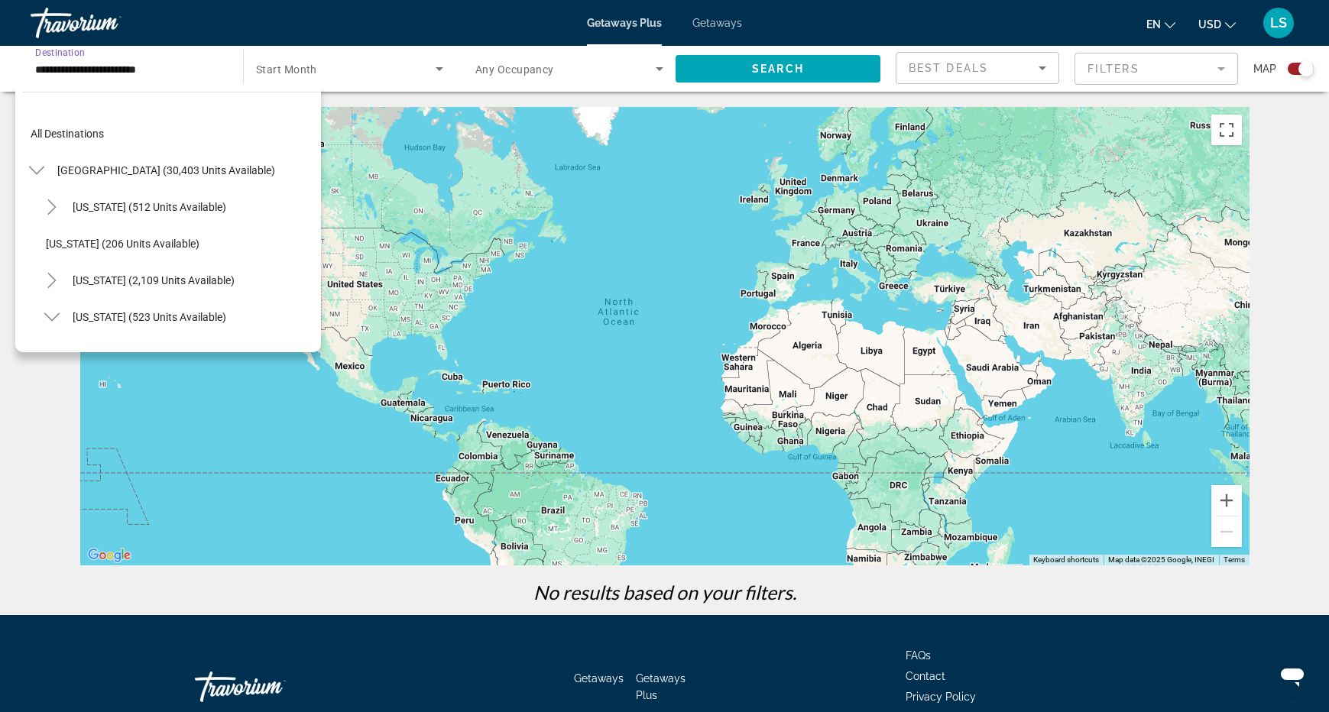
scroll to position [164, 0]
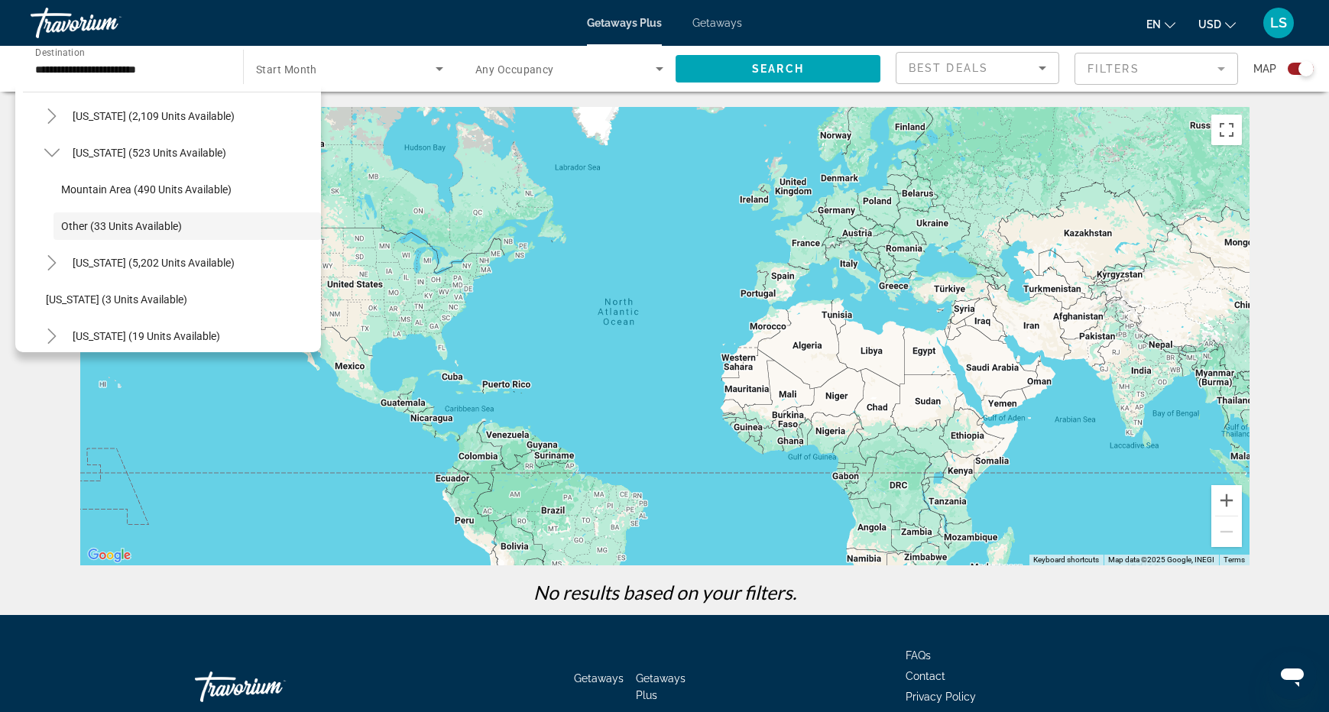
click at [395, 79] on div "Search widget" at bounding box center [349, 68] width 187 height 43
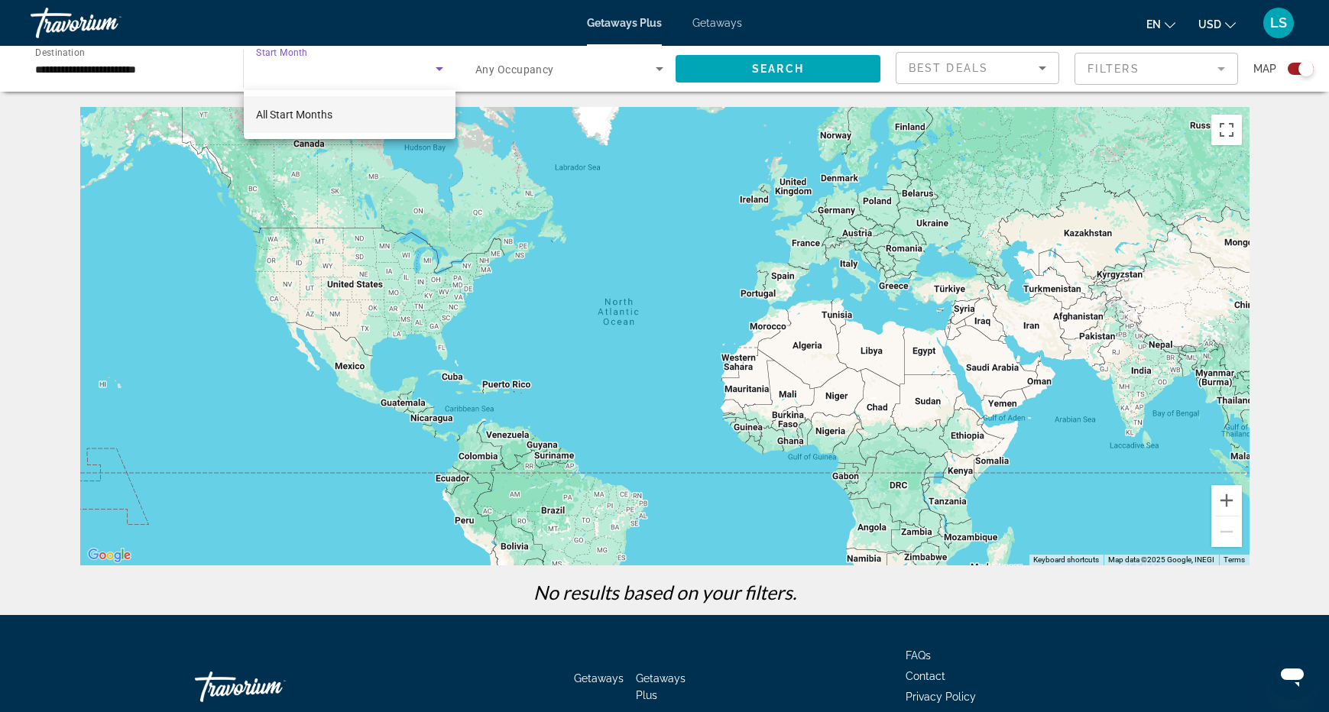
click at [358, 103] on mat-option "All Start Months" at bounding box center [350, 114] width 212 height 37
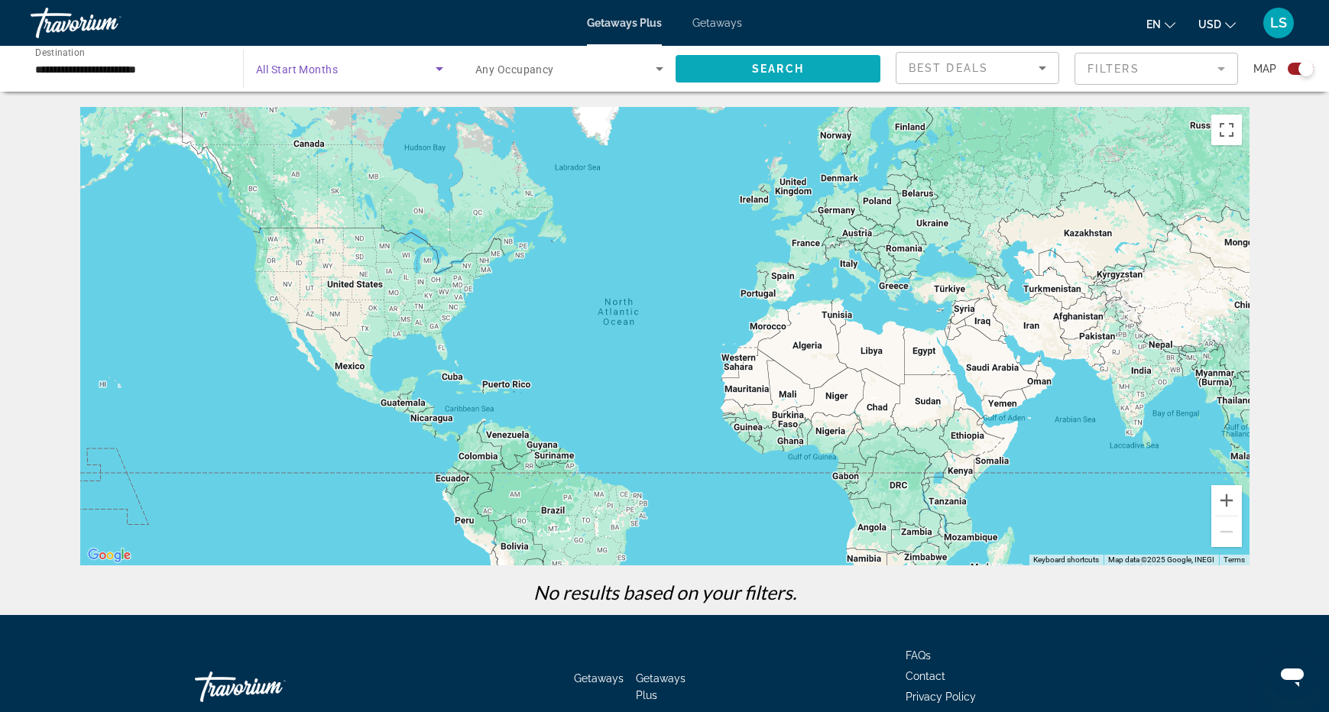
click at [815, 72] on span "Search widget" at bounding box center [778, 68] width 205 height 37
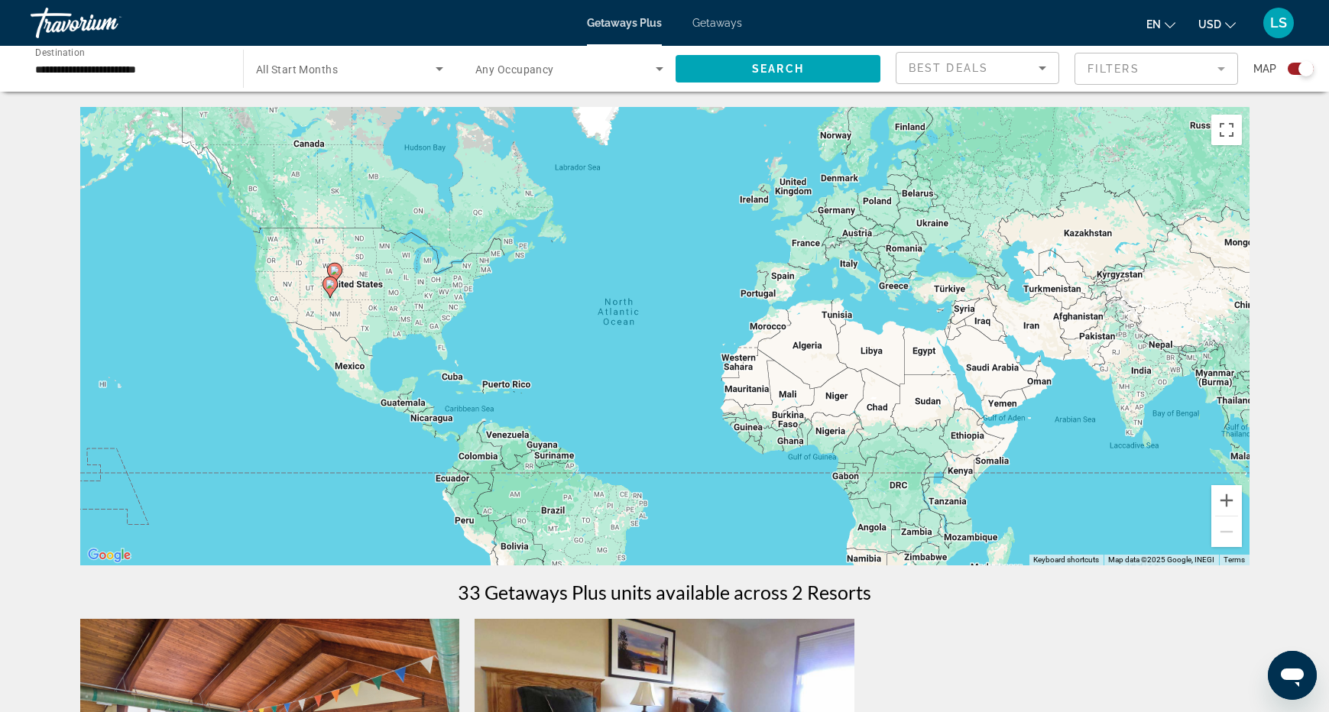
click at [128, 75] on input "**********" at bounding box center [129, 69] width 188 height 18
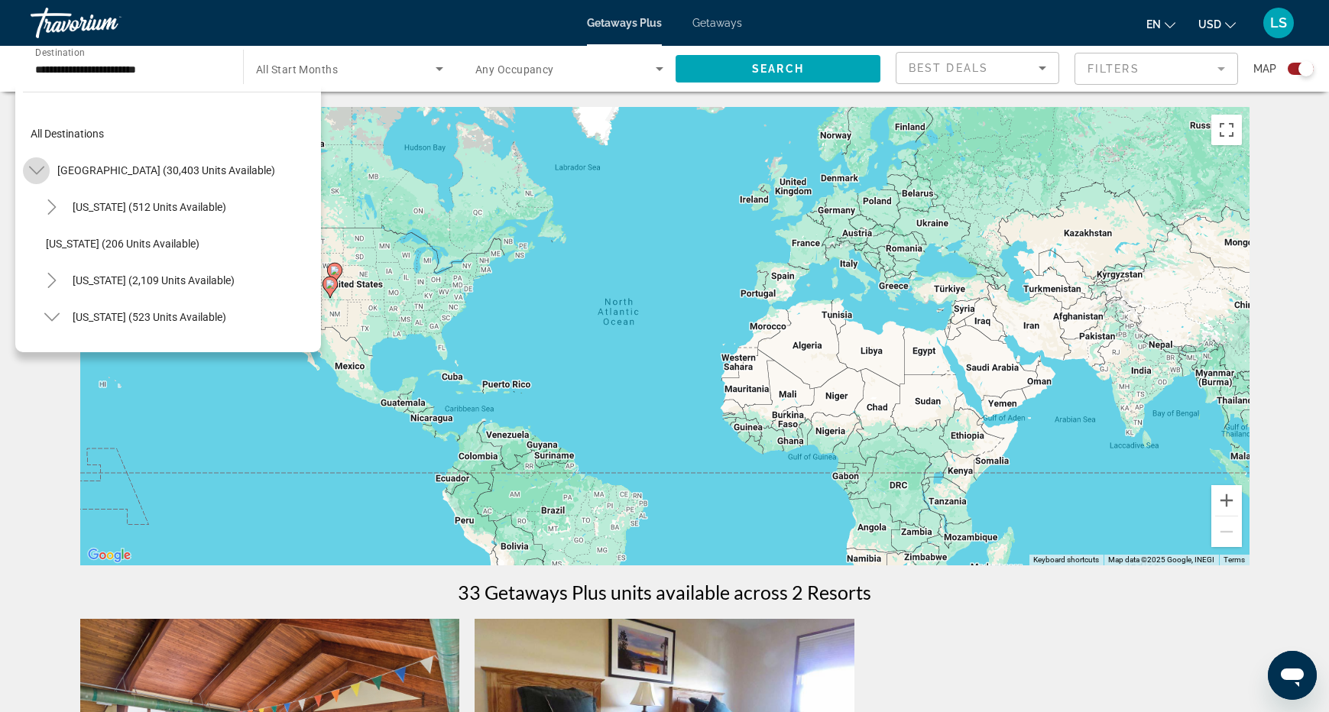
click at [41, 172] on icon "Toggle United States (30,403 units available)" at bounding box center [36, 170] width 15 height 15
click at [38, 199] on icon "Toggle Mexico (1,245 units available)" at bounding box center [36, 206] width 15 height 15
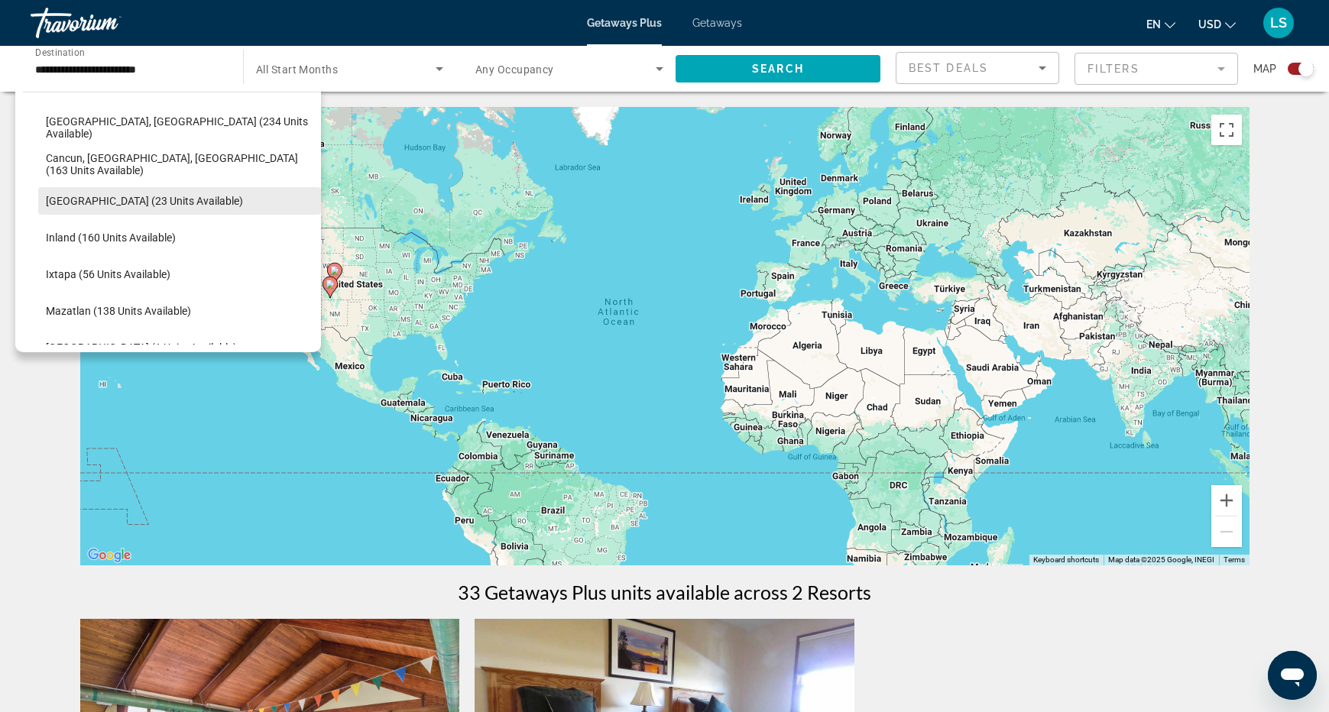
scroll to position [151, 0]
click at [94, 135] on span "Search widget" at bounding box center [179, 129] width 283 height 37
type input "**********"
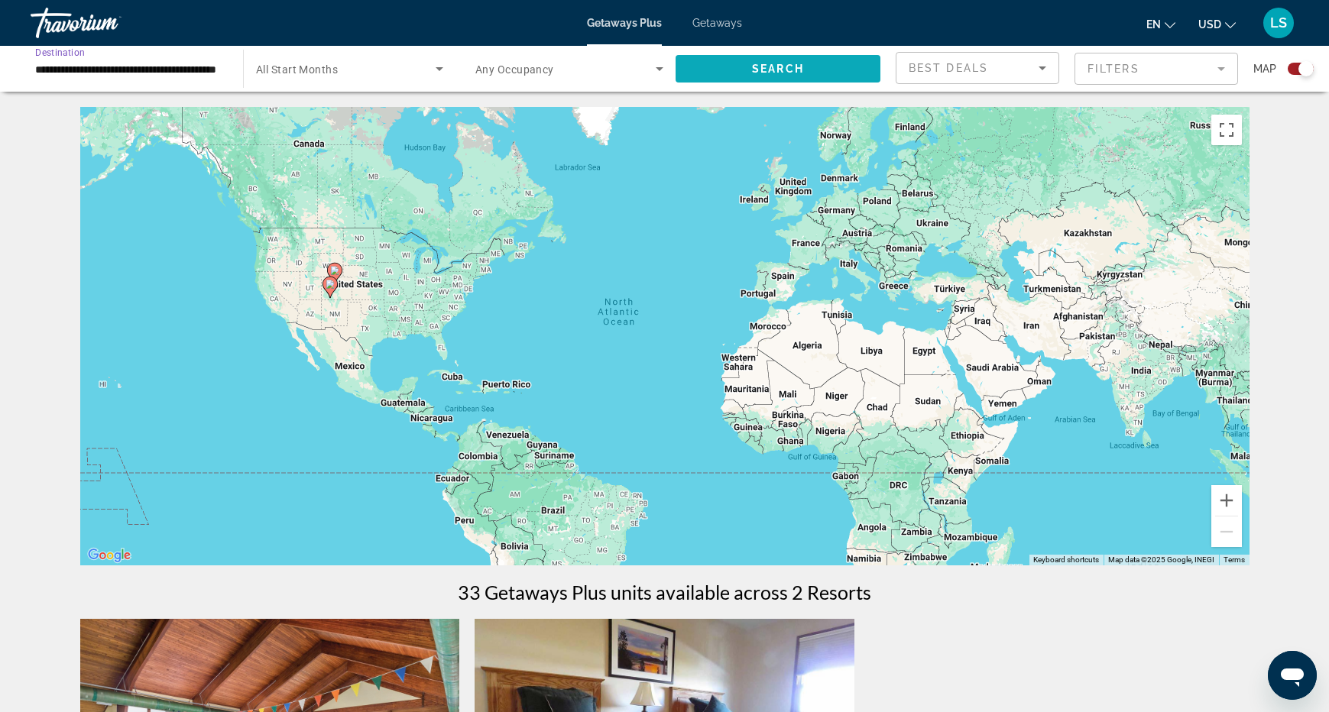
click at [695, 76] on span "Search widget" at bounding box center [778, 68] width 205 height 37
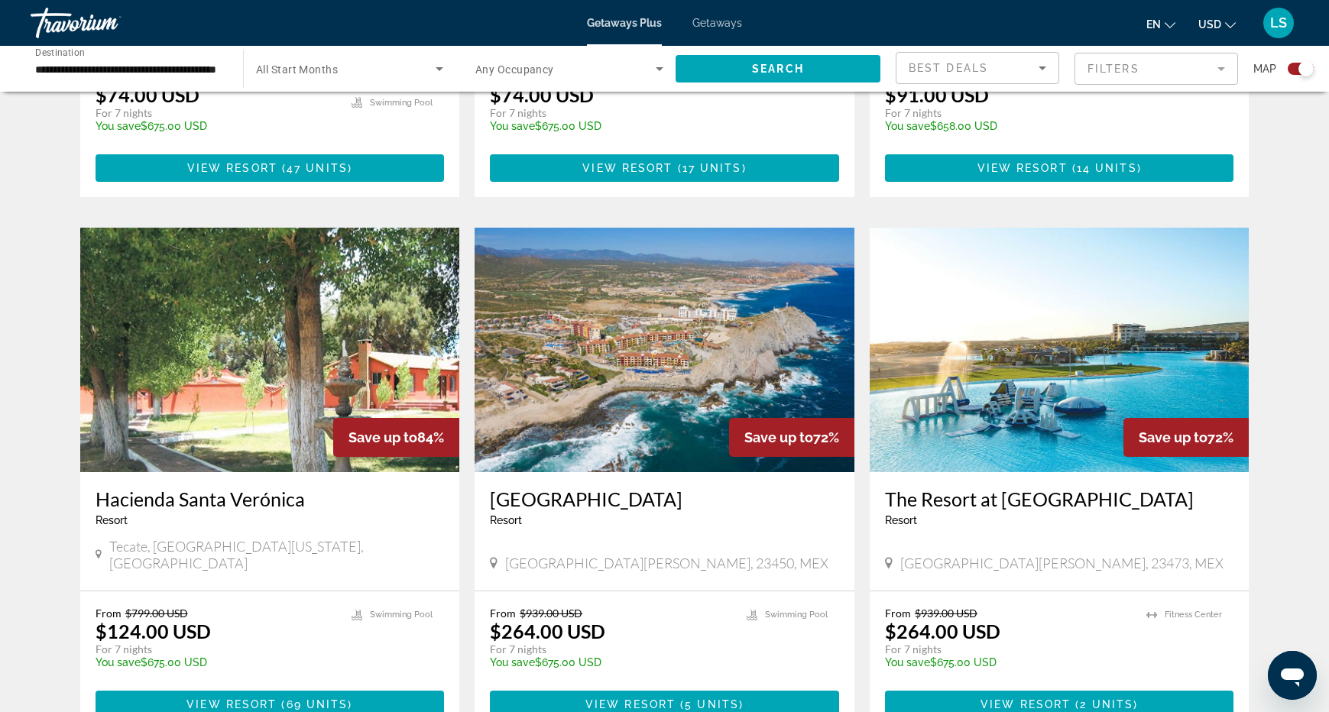
scroll to position [974, 0]
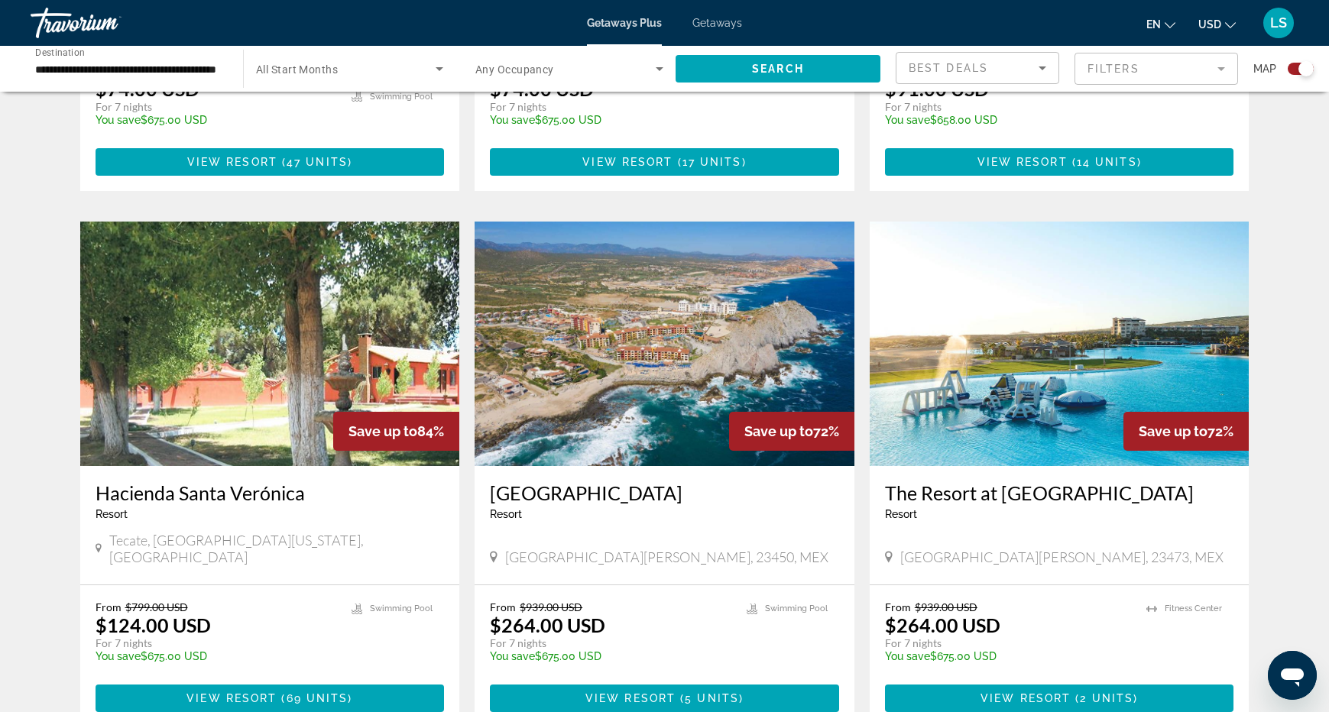
click at [725, 349] on img "Main content" at bounding box center [665, 344] width 380 height 245
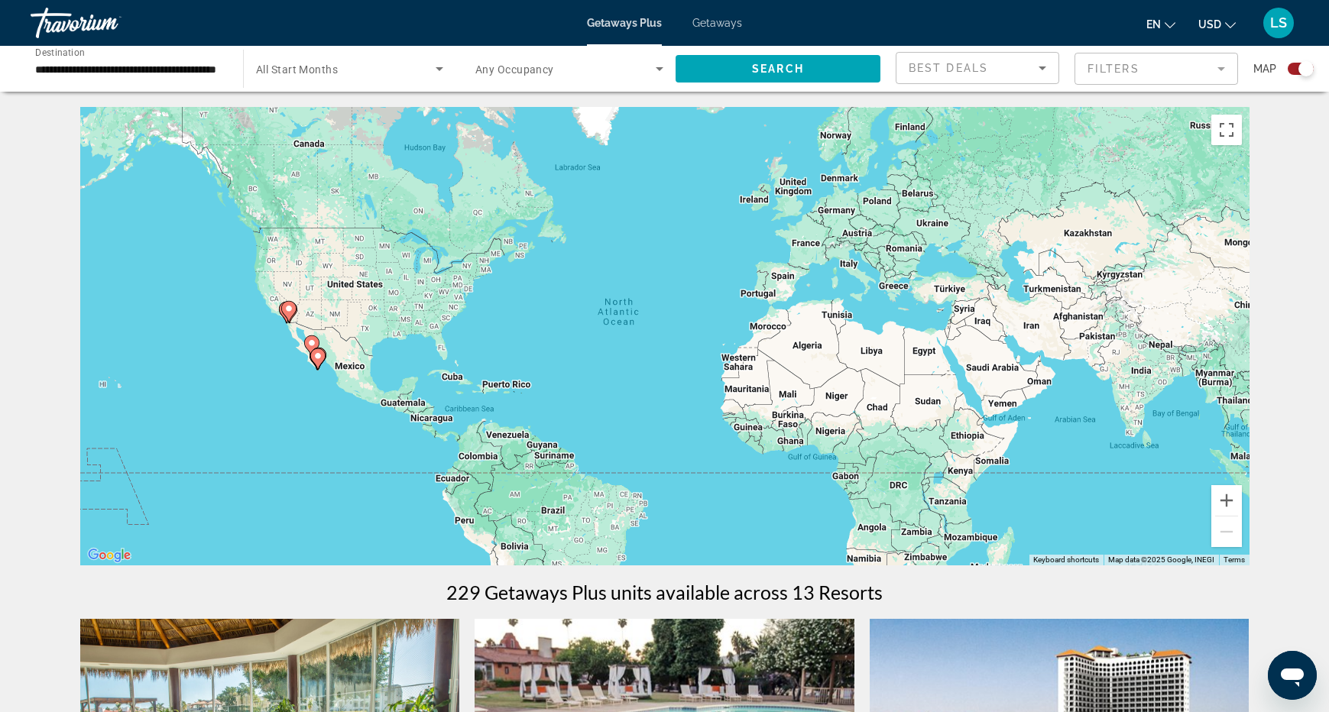
click at [191, 73] on input "**********" at bounding box center [129, 69] width 188 height 18
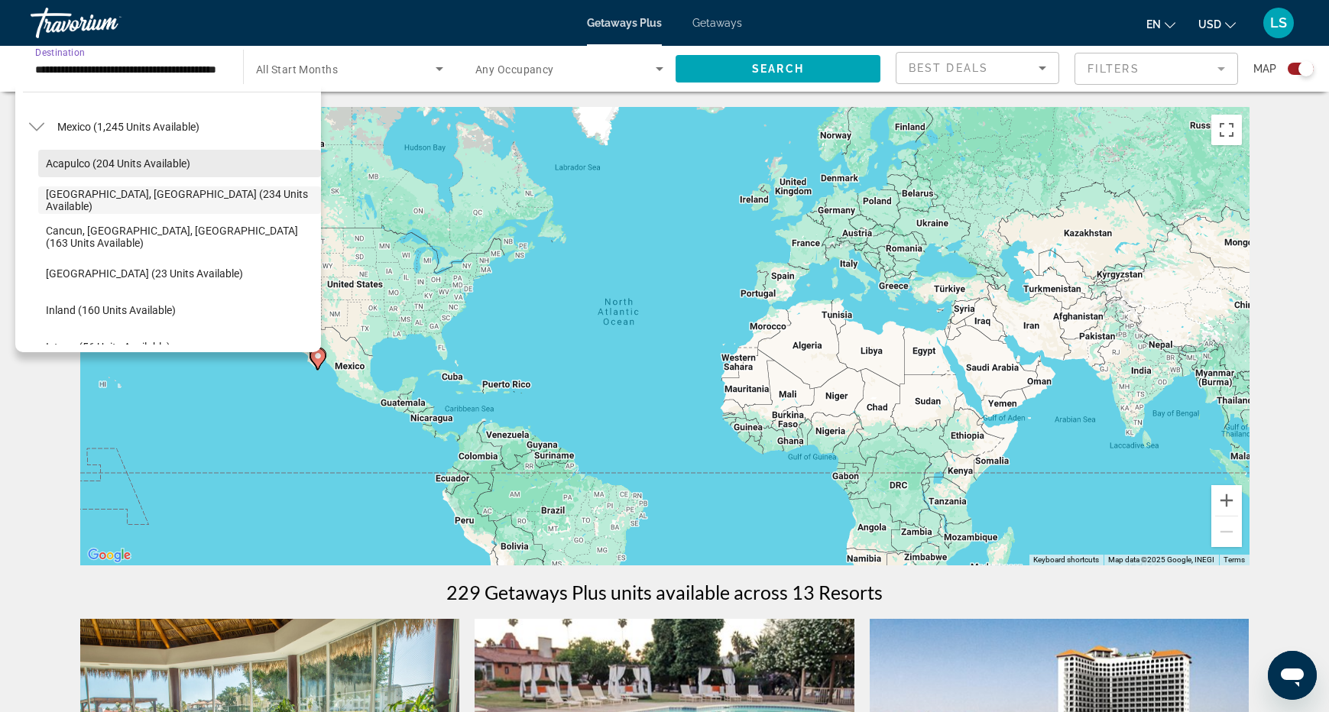
scroll to position [73, 0]
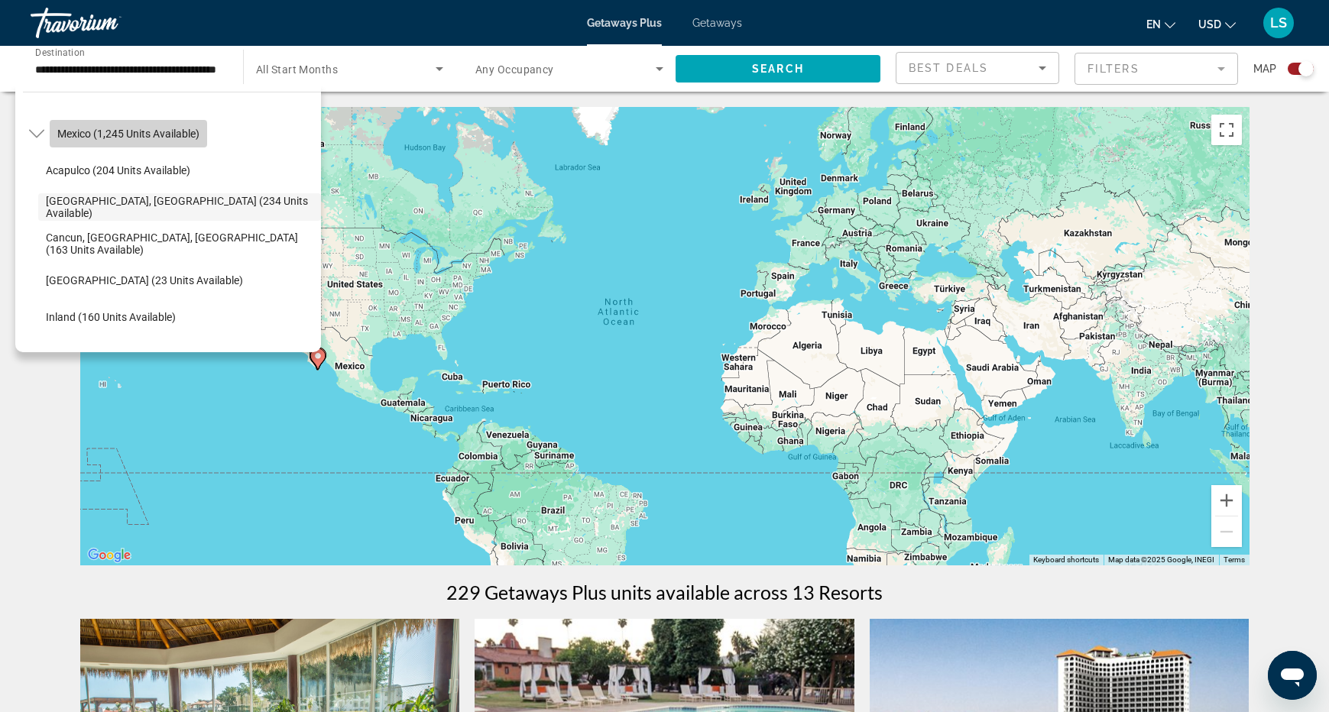
click at [86, 135] on span "Mexico (1,245 units available)" at bounding box center [128, 134] width 142 height 12
type input "**********"
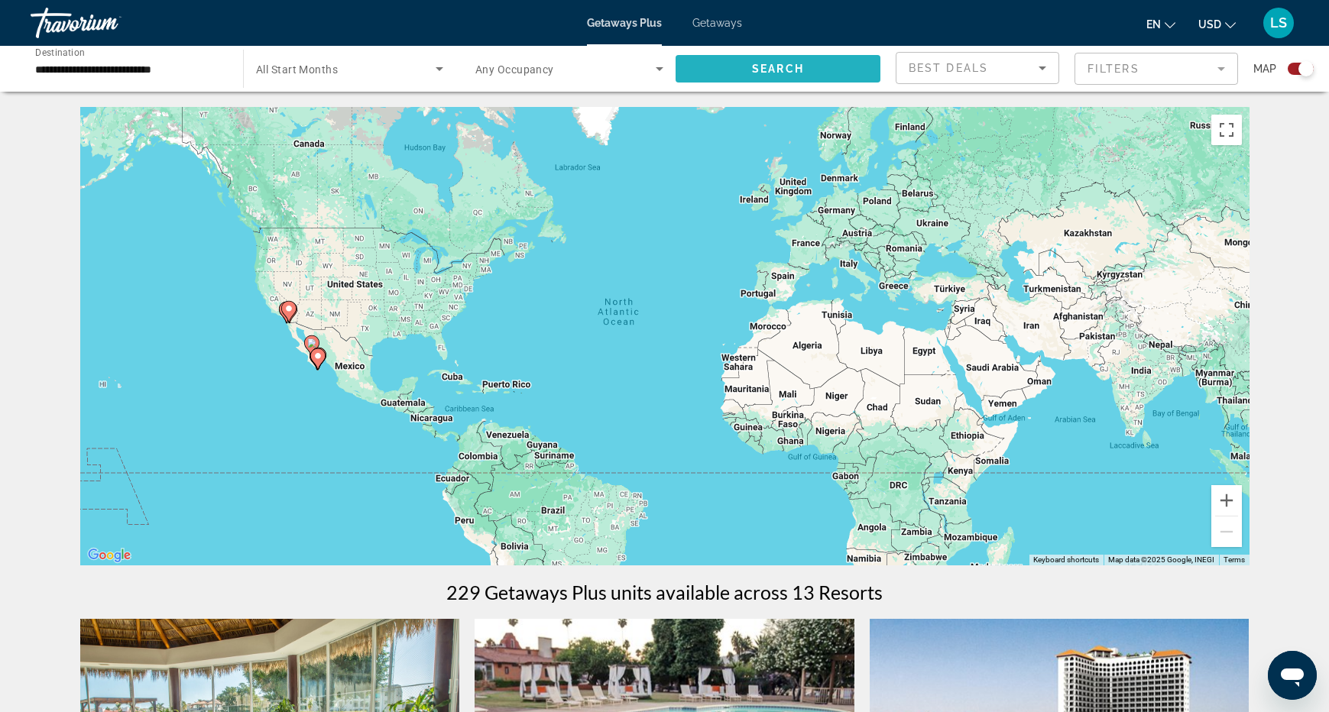
click at [737, 75] on span "Search widget" at bounding box center [778, 68] width 205 height 37
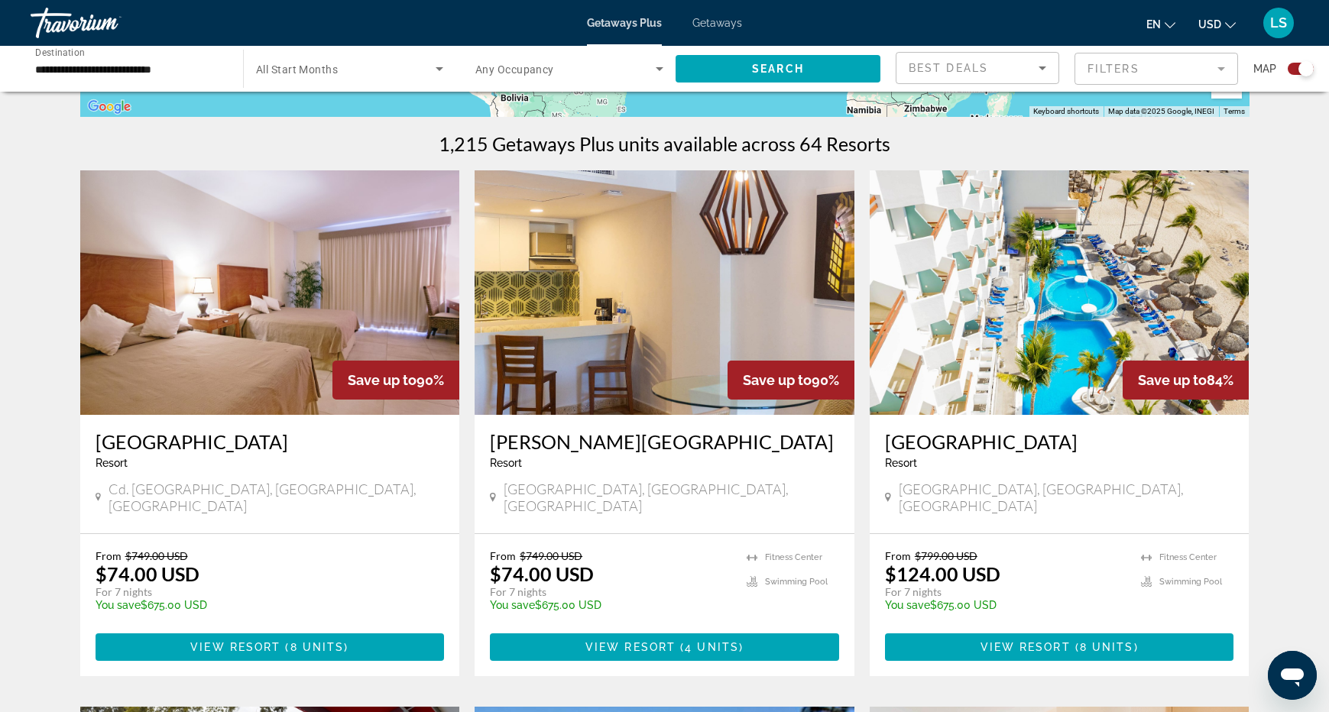
scroll to position [447, 0]
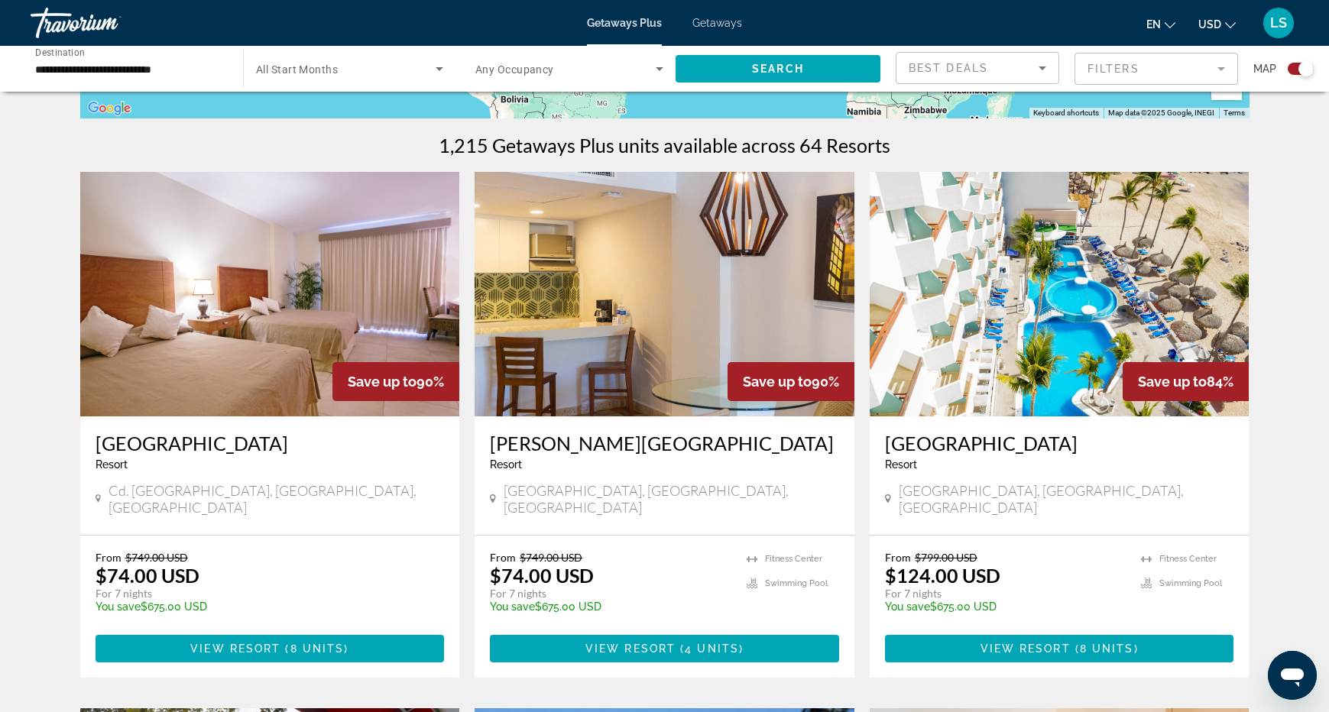
click at [627, 303] on img "Main content" at bounding box center [665, 294] width 380 height 245
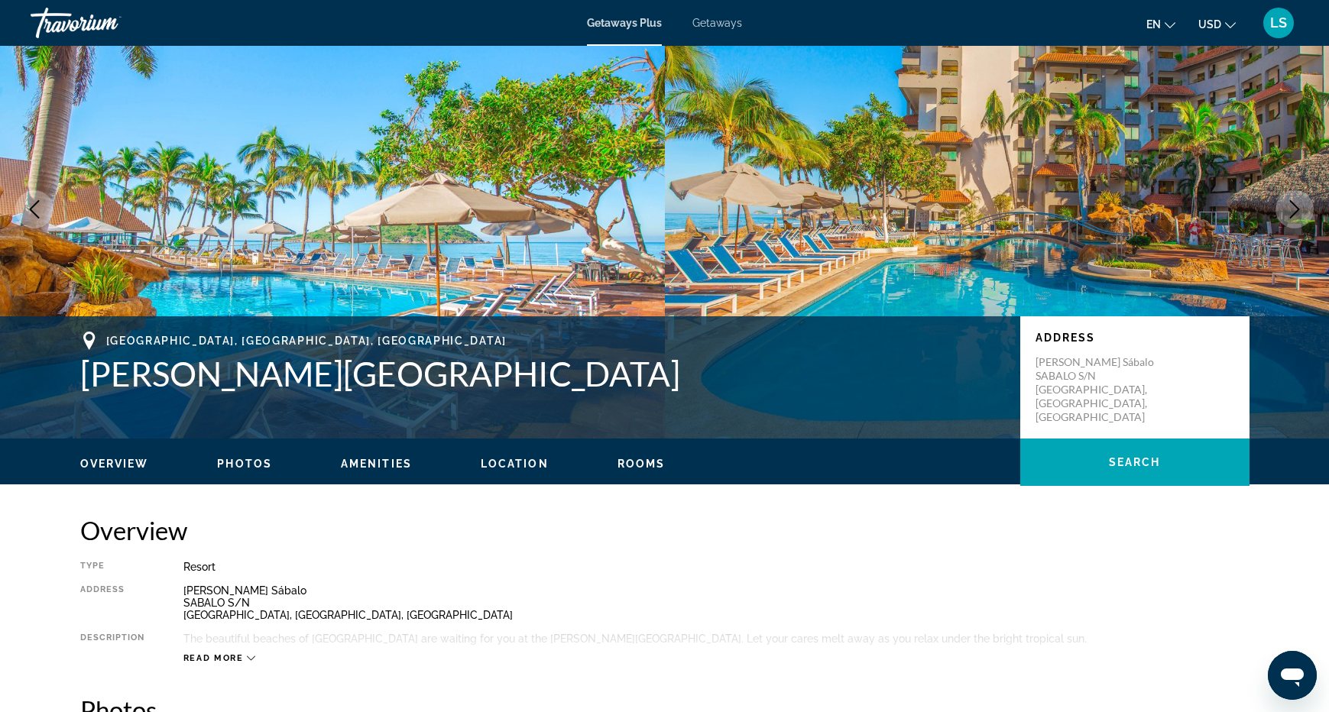
scroll to position [60, 0]
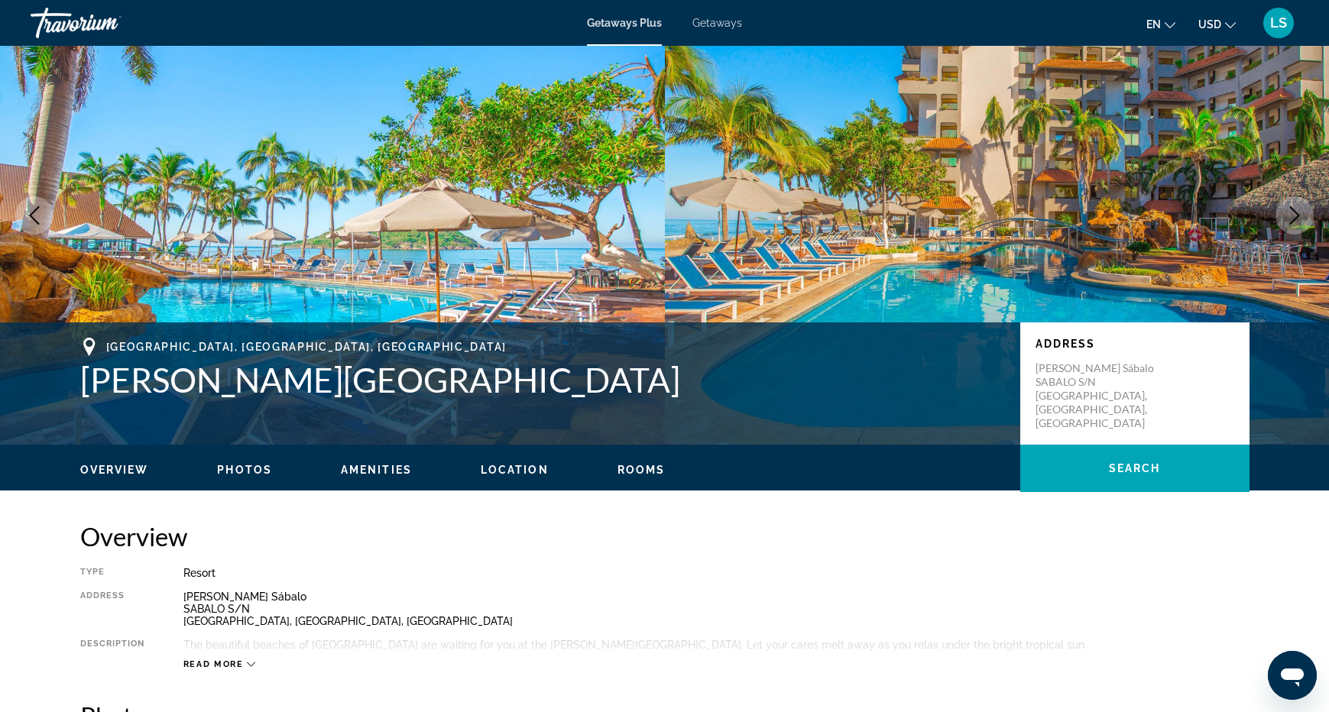
click at [1299, 216] on icon "Next image" at bounding box center [1294, 215] width 18 height 18
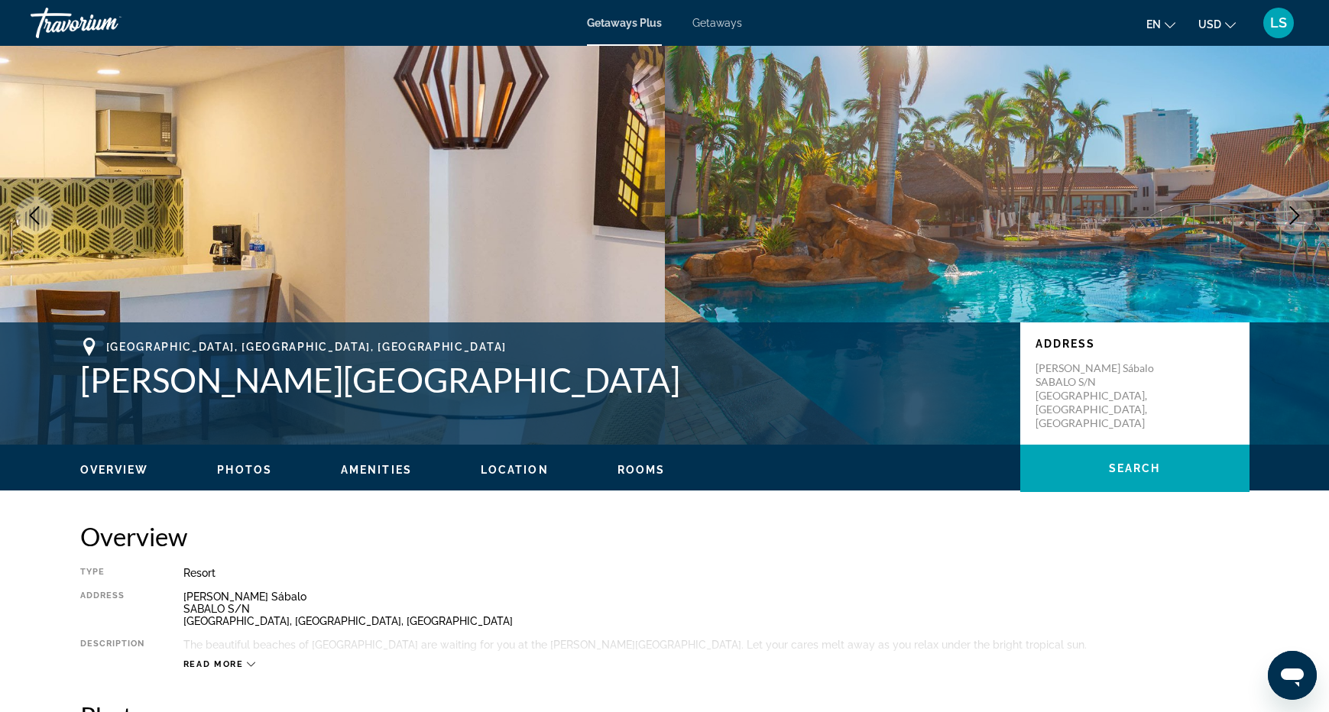
click at [1298, 216] on icon "Next image" at bounding box center [1295, 215] width 10 height 18
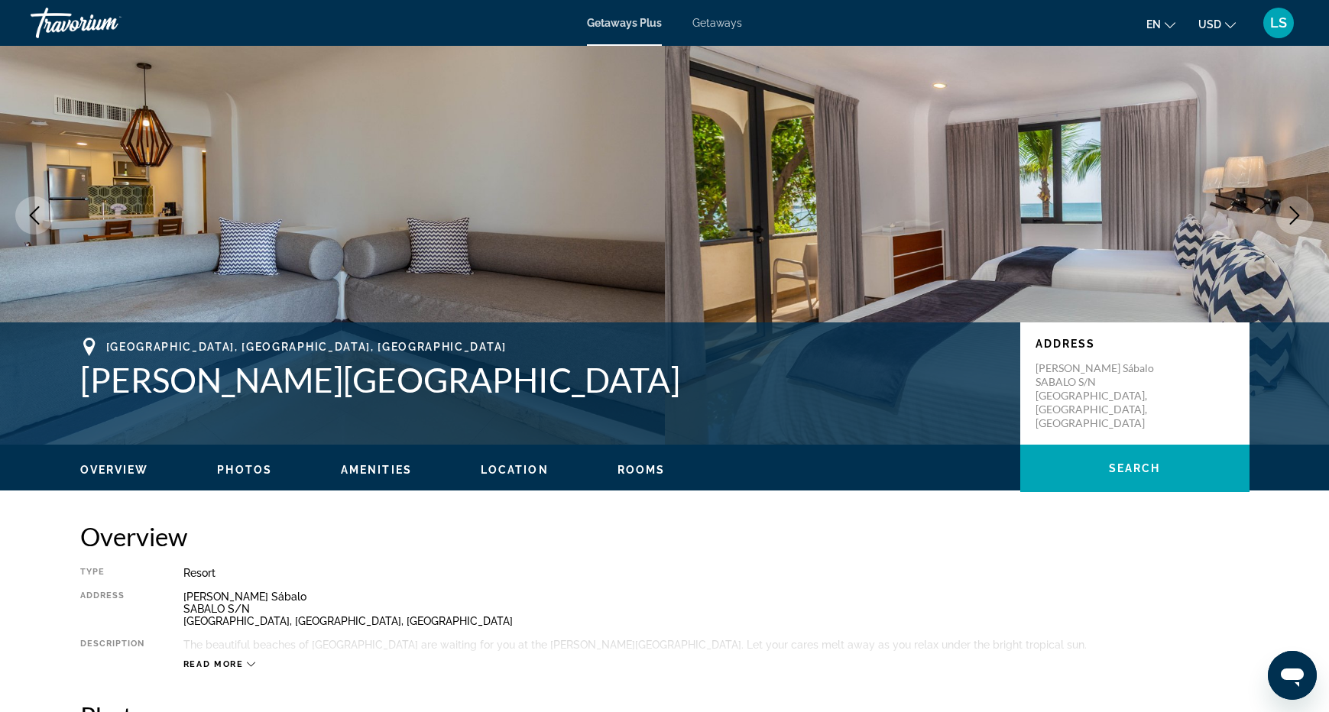
click at [1298, 216] on icon "Next image" at bounding box center [1295, 215] width 10 height 18
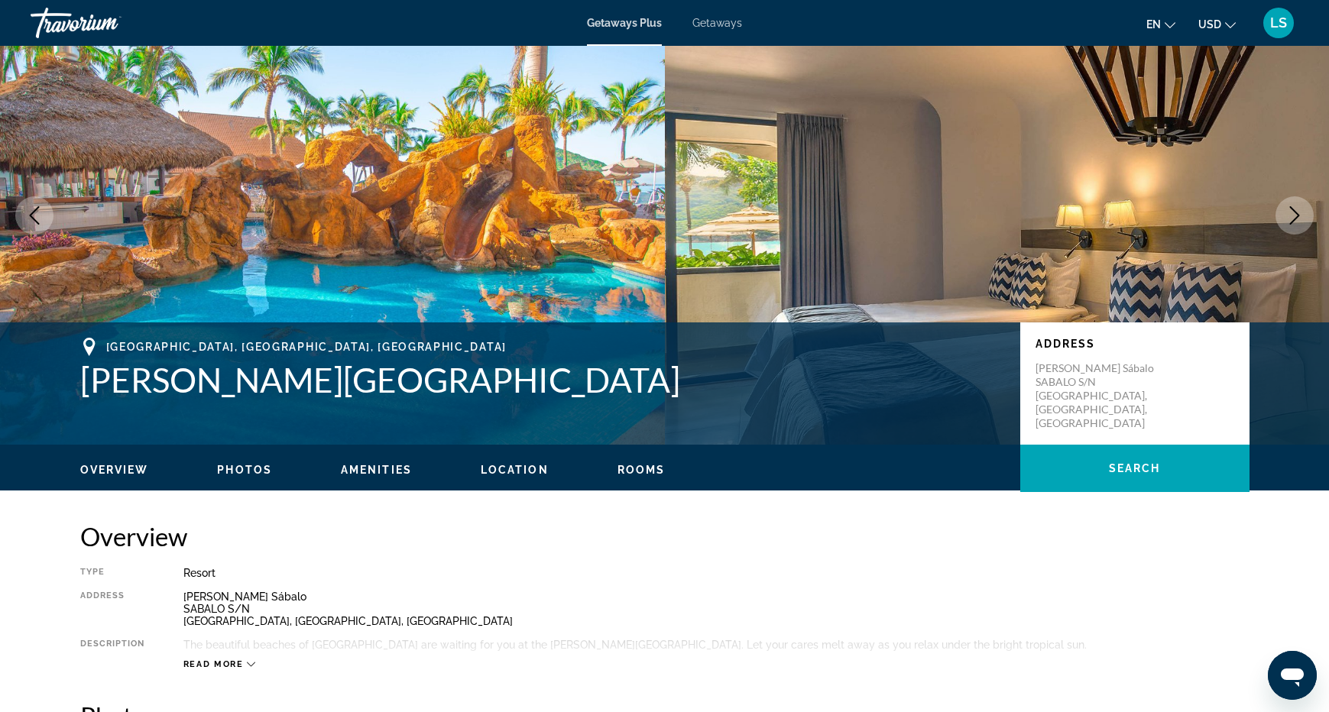
click at [1298, 216] on icon "Next image" at bounding box center [1295, 215] width 10 height 18
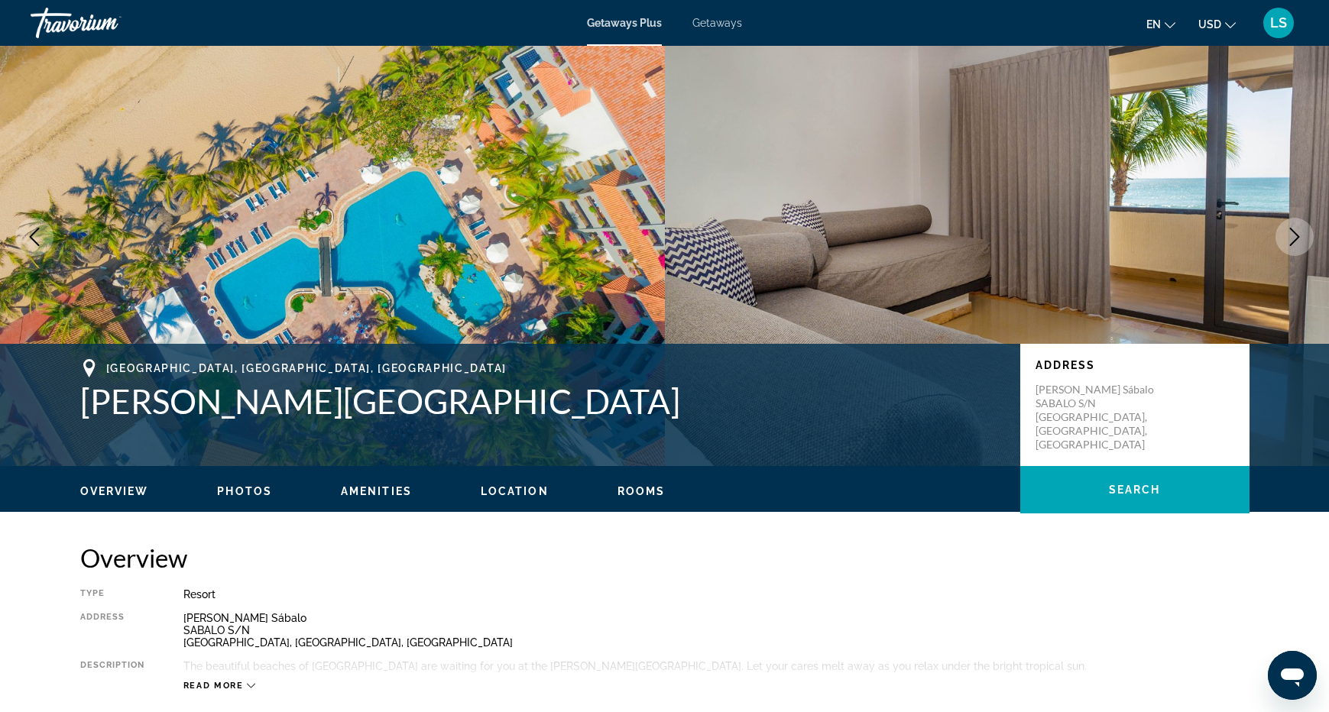
scroll to position [28, 0]
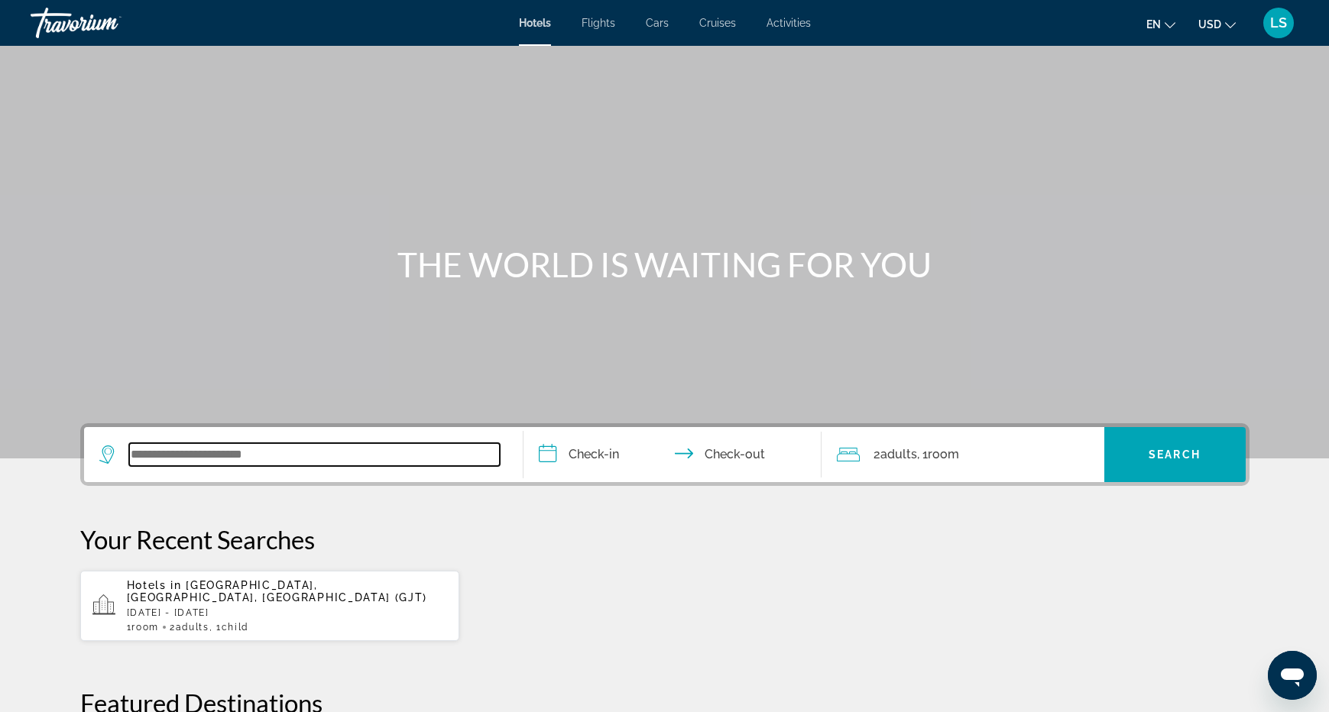
click at [345, 455] on input "Search widget" at bounding box center [314, 454] width 371 height 23
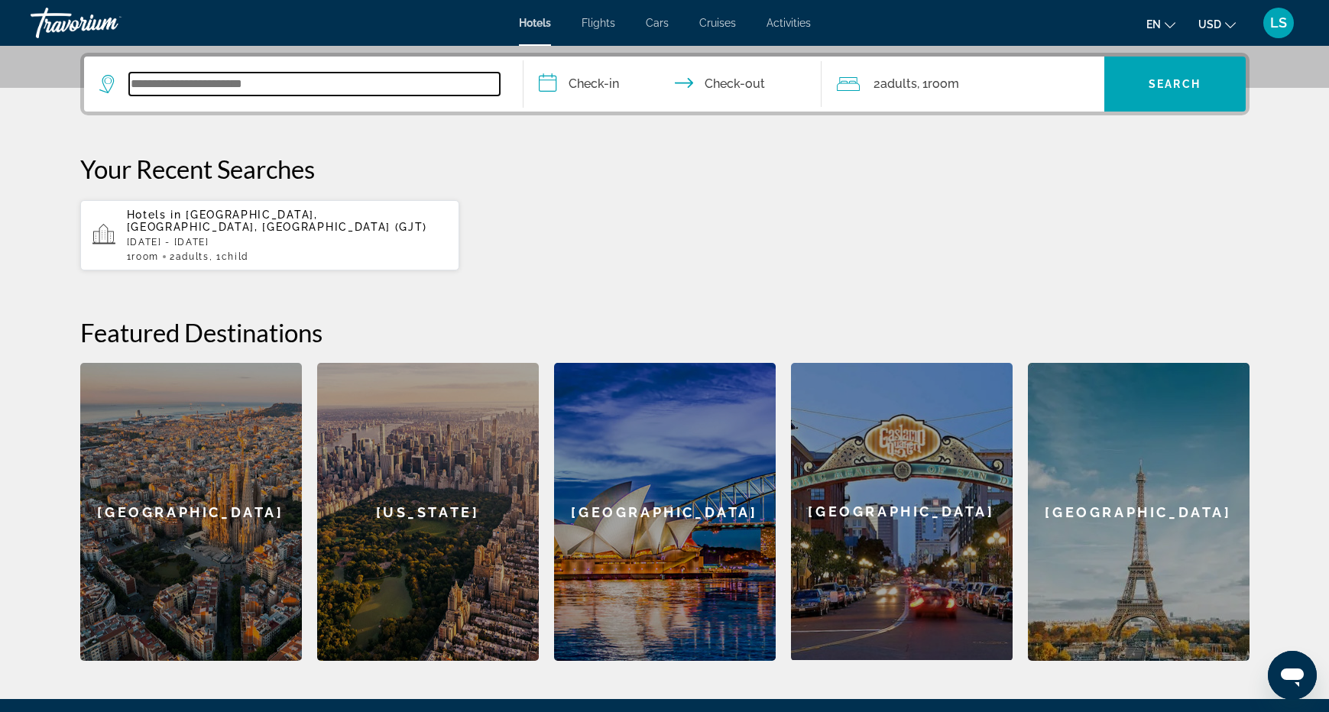
scroll to position [374, 0]
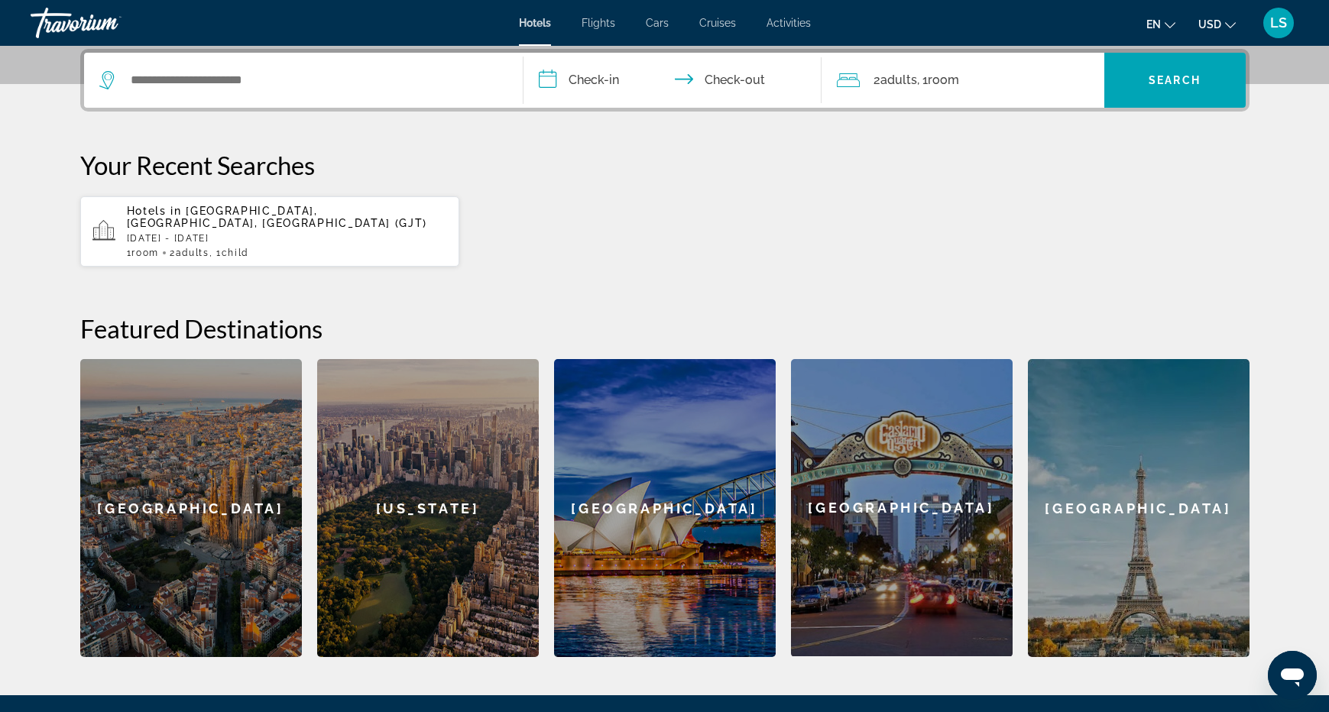
click at [244, 248] on span "Child" at bounding box center [235, 253] width 27 height 11
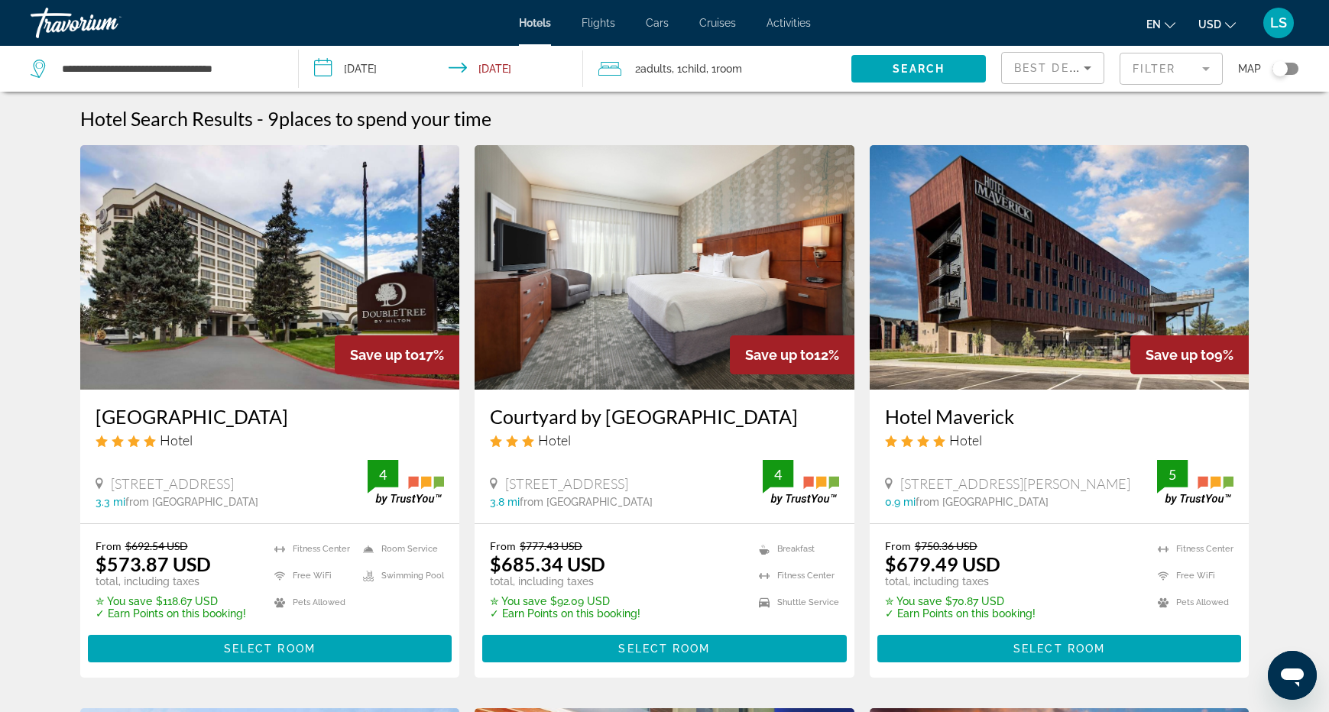
click at [1070, 71] on span "Best Deals" at bounding box center [1053, 68] width 79 height 12
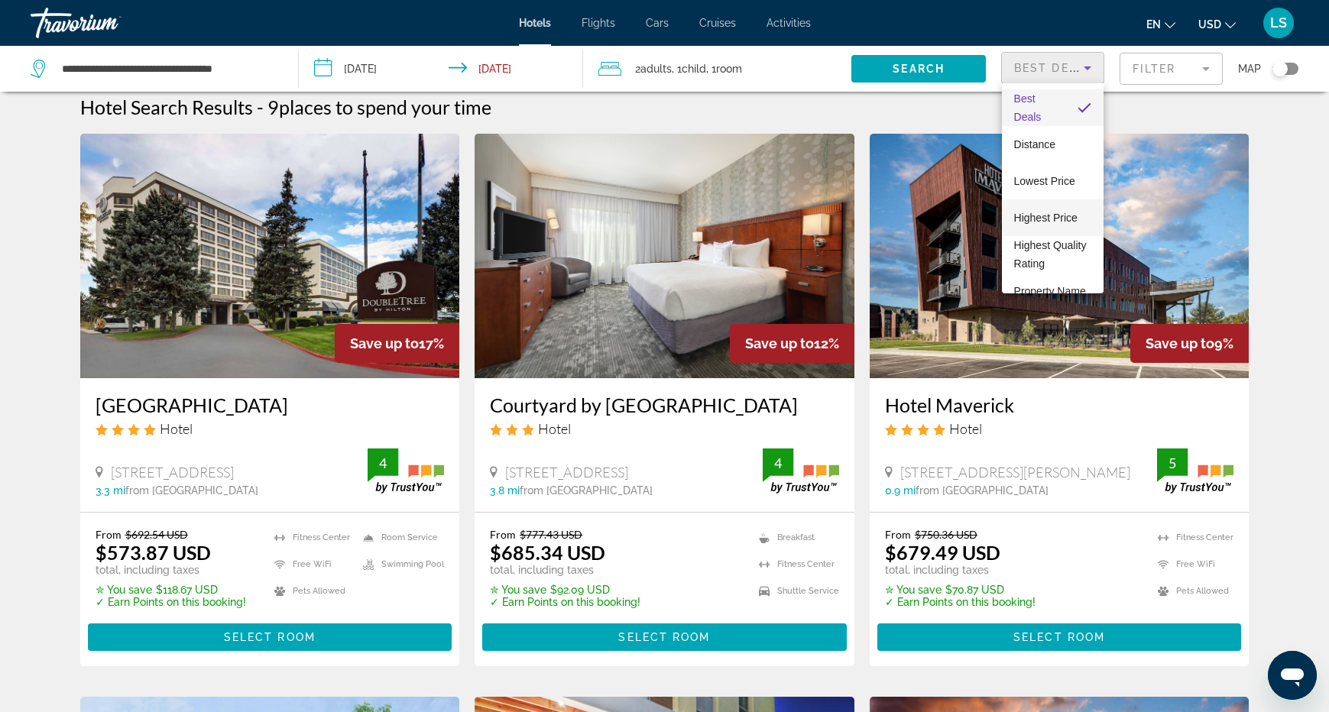
click at [1055, 220] on span "Highest Price" at bounding box center [1045, 218] width 63 height 12
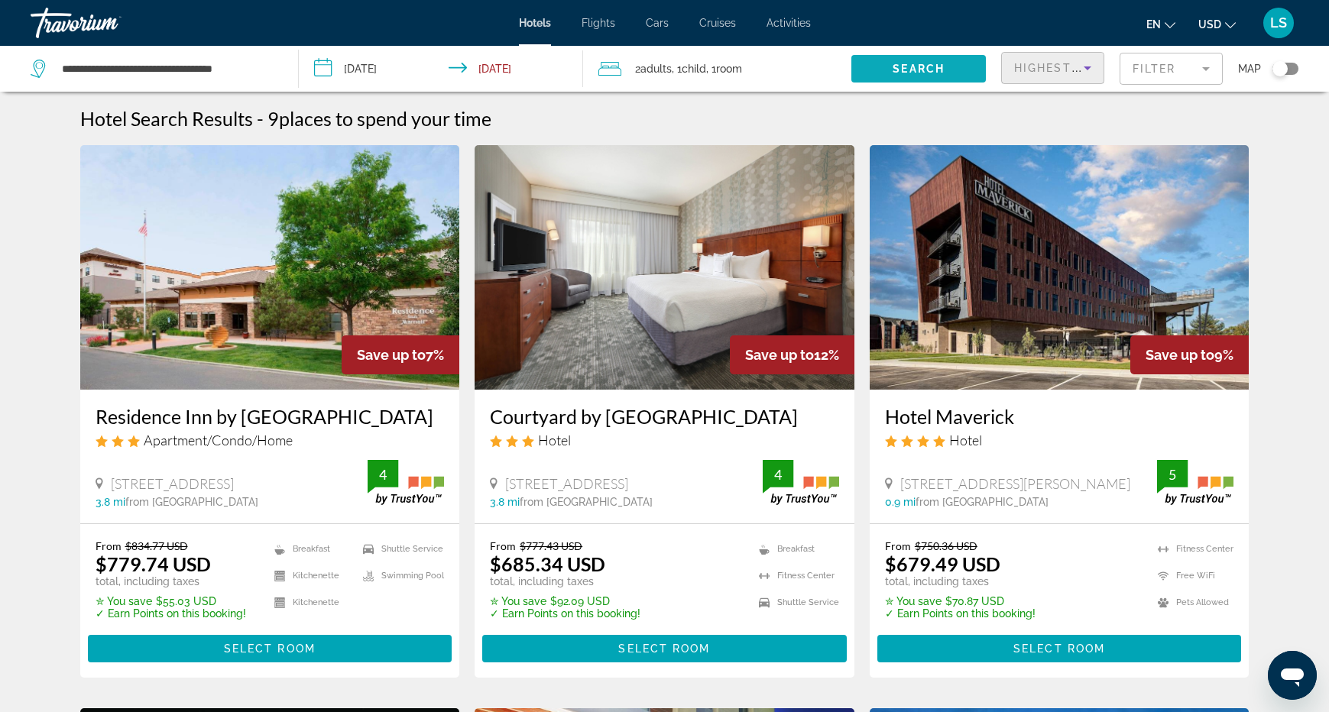
click at [874, 75] on span "Search widget" at bounding box center [918, 68] width 135 height 37
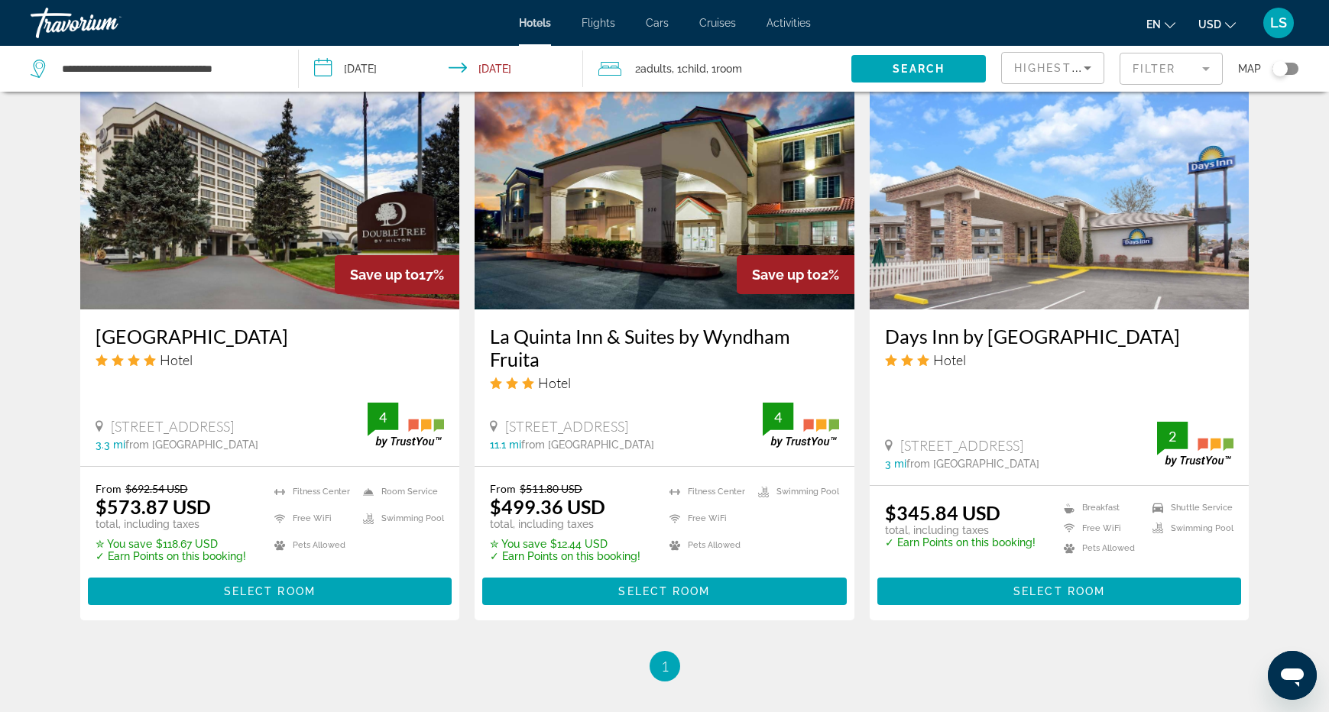
scroll to position [1197, 0]
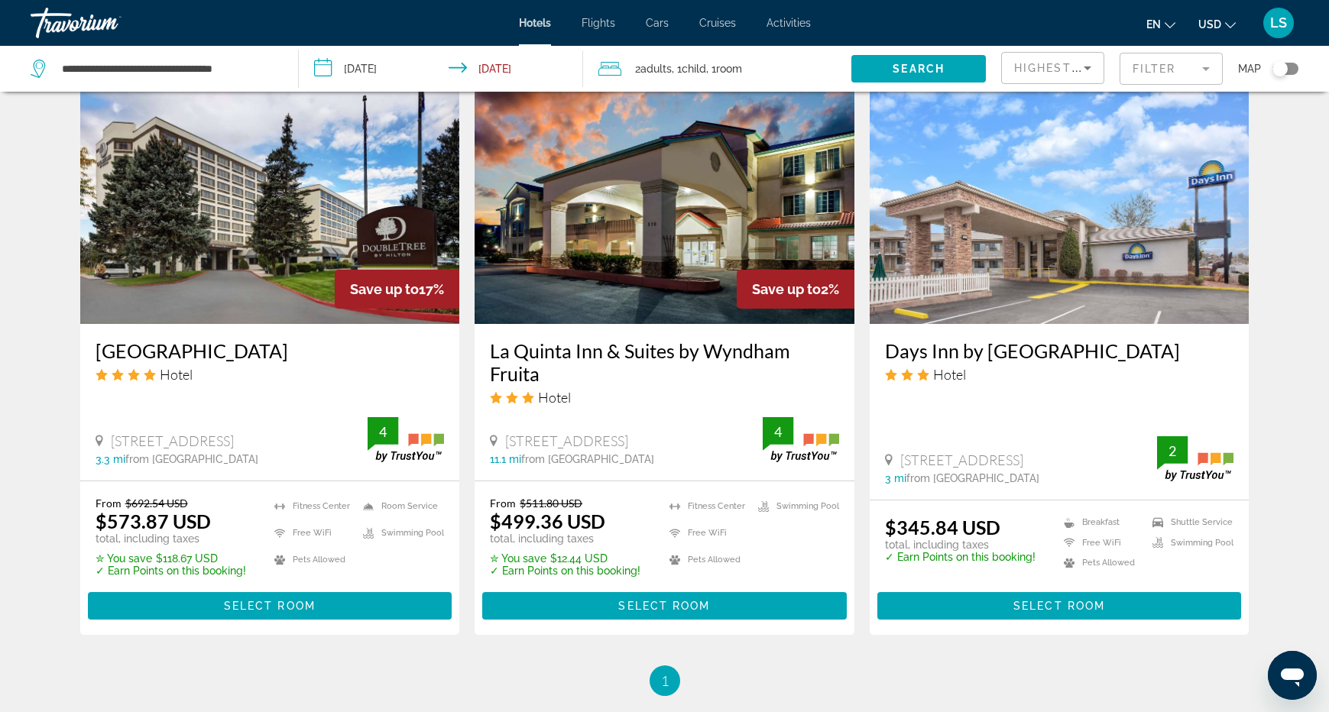
click at [684, 71] on span ", 1 Child Children" at bounding box center [689, 68] width 34 height 21
